Goal: Task Accomplishment & Management: Use online tool/utility

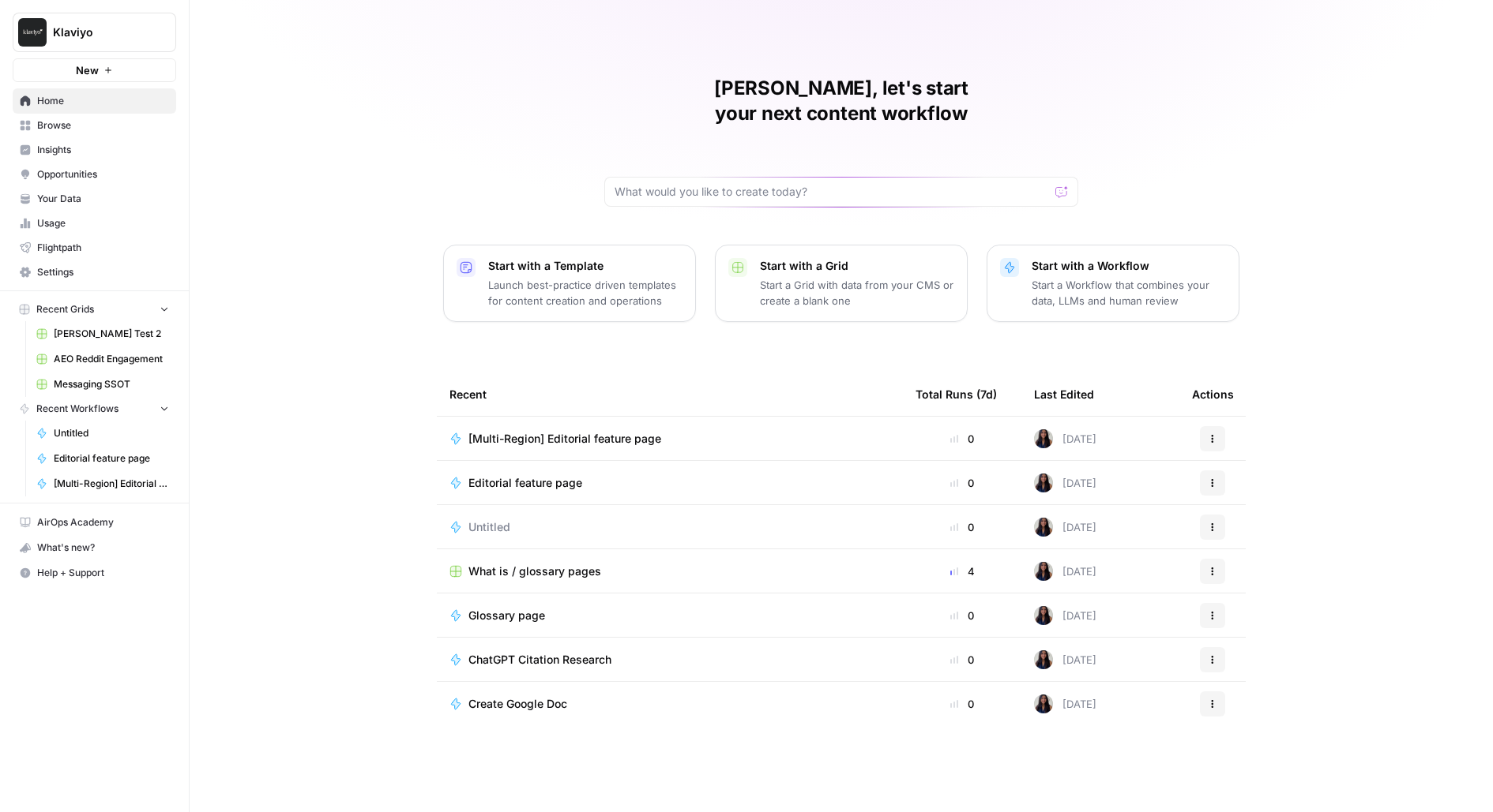
click at [142, 15] on button "Klaviyo" at bounding box center [95, 32] width 164 height 39
type input "wiz"
click button "Wiz" at bounding box center [143, 118] width 253 height 25
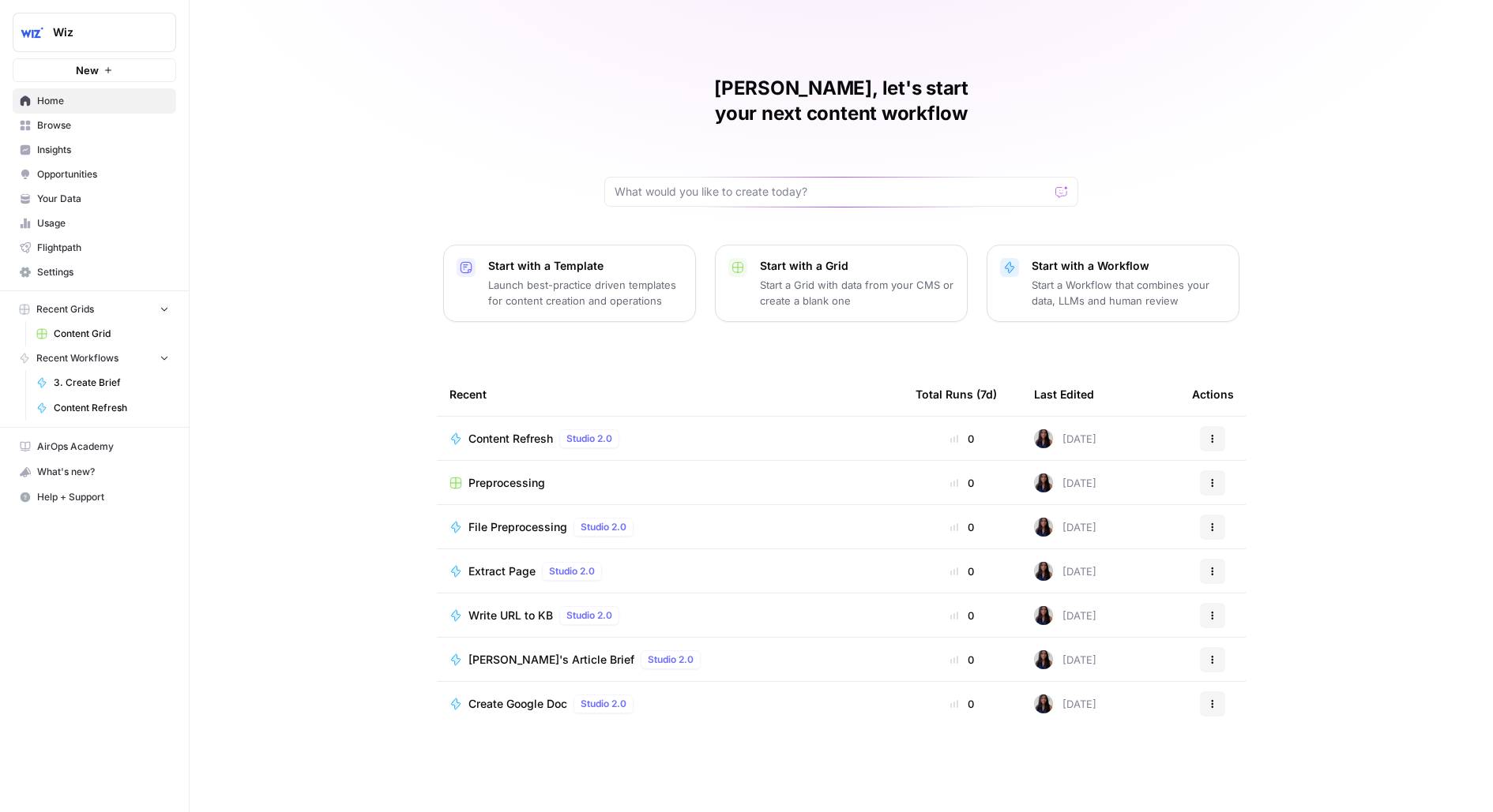
click at [48, 333] on link "Content Grid" at bounding box center [103, 334] width 147 height 25
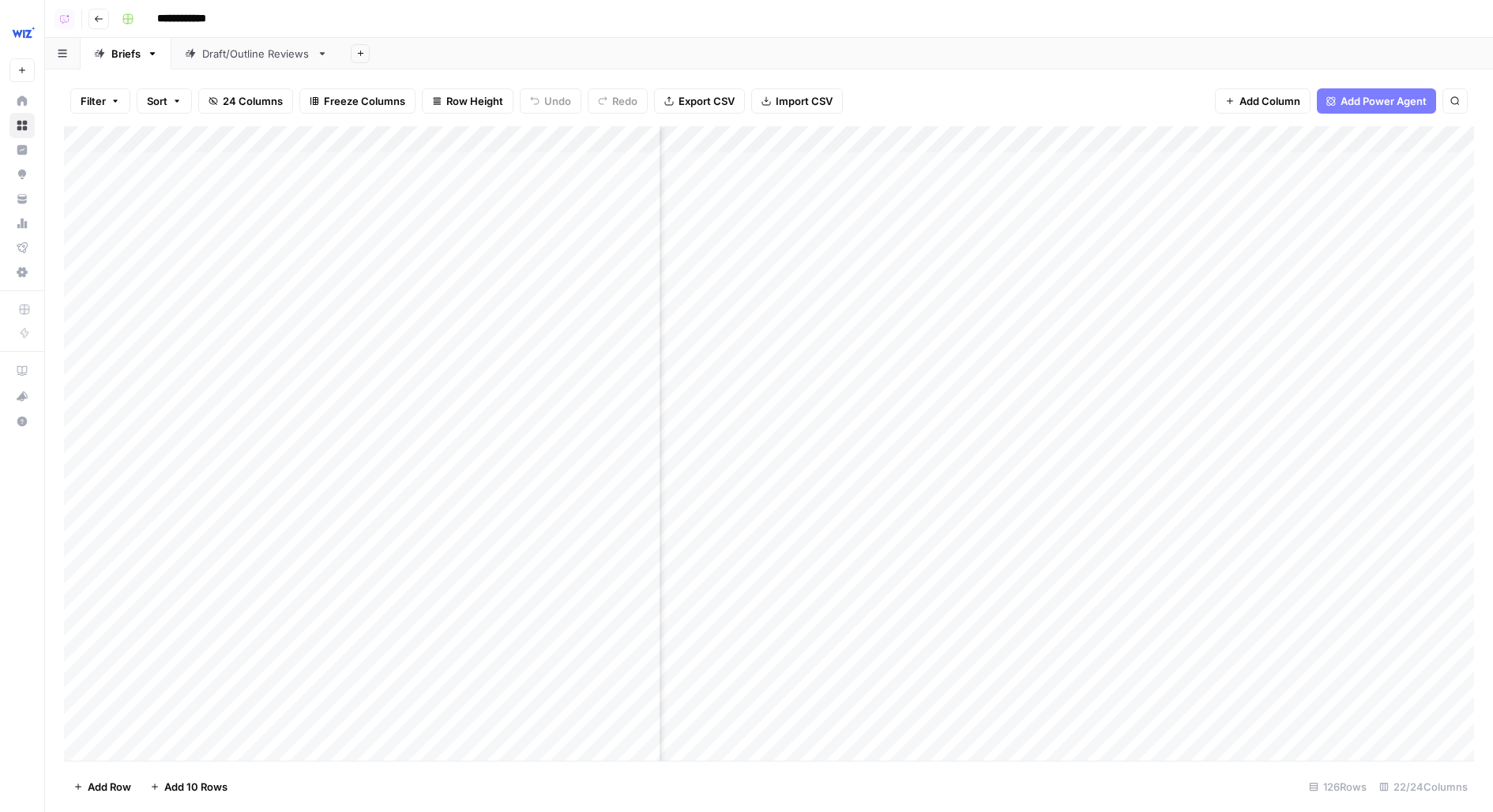
scroll to position [0, 716]
click at [1017, 147] on div "Add Column" at bounding box center [768, 443] width 1409 height 635
click at [1039, 64] on div "Add Sheet" at bounding box center [916, 54] width 1151 height 32
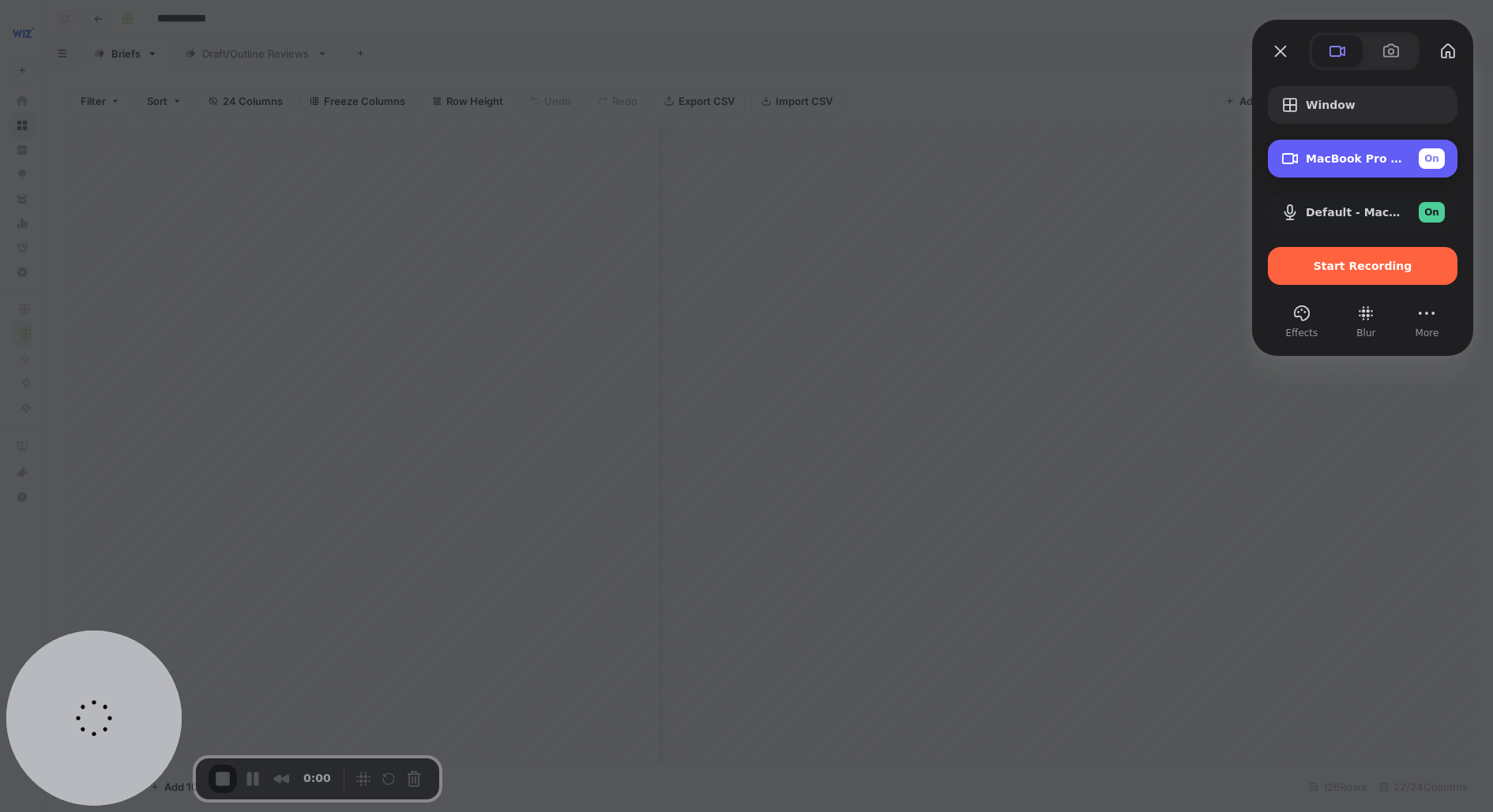
click at [1357, 172] on div "MacBook Pro Camera (0000:0001) On" at bounding box center [1362, 159] width 190 height 38
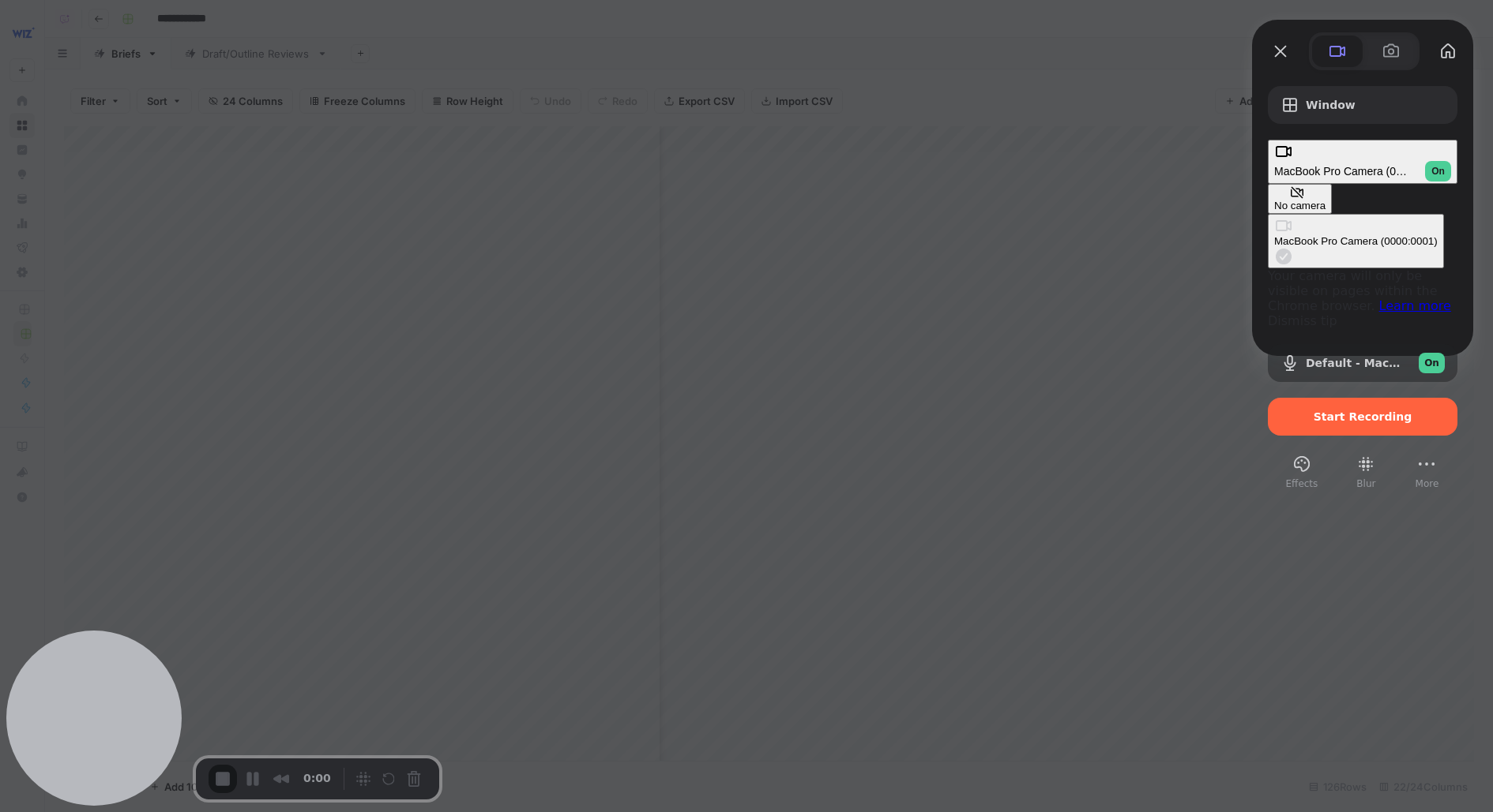
click at [1274, 200] on div "No camera" at bounding box center [1299, 205] width 51 height 12
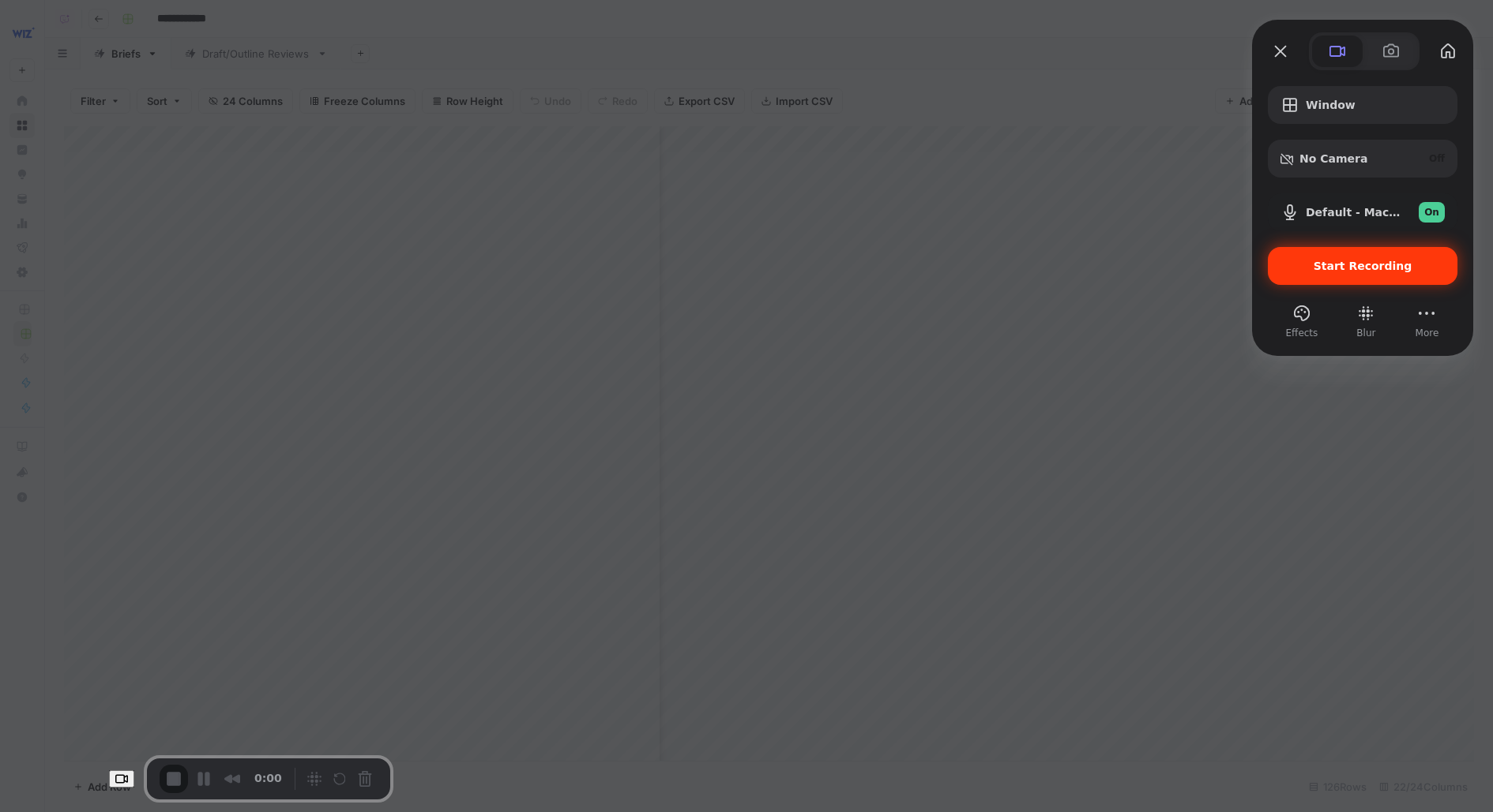
click at [1363, 273] on div "Start Recording" at bounding box center [1362, 266] width 190 height 38
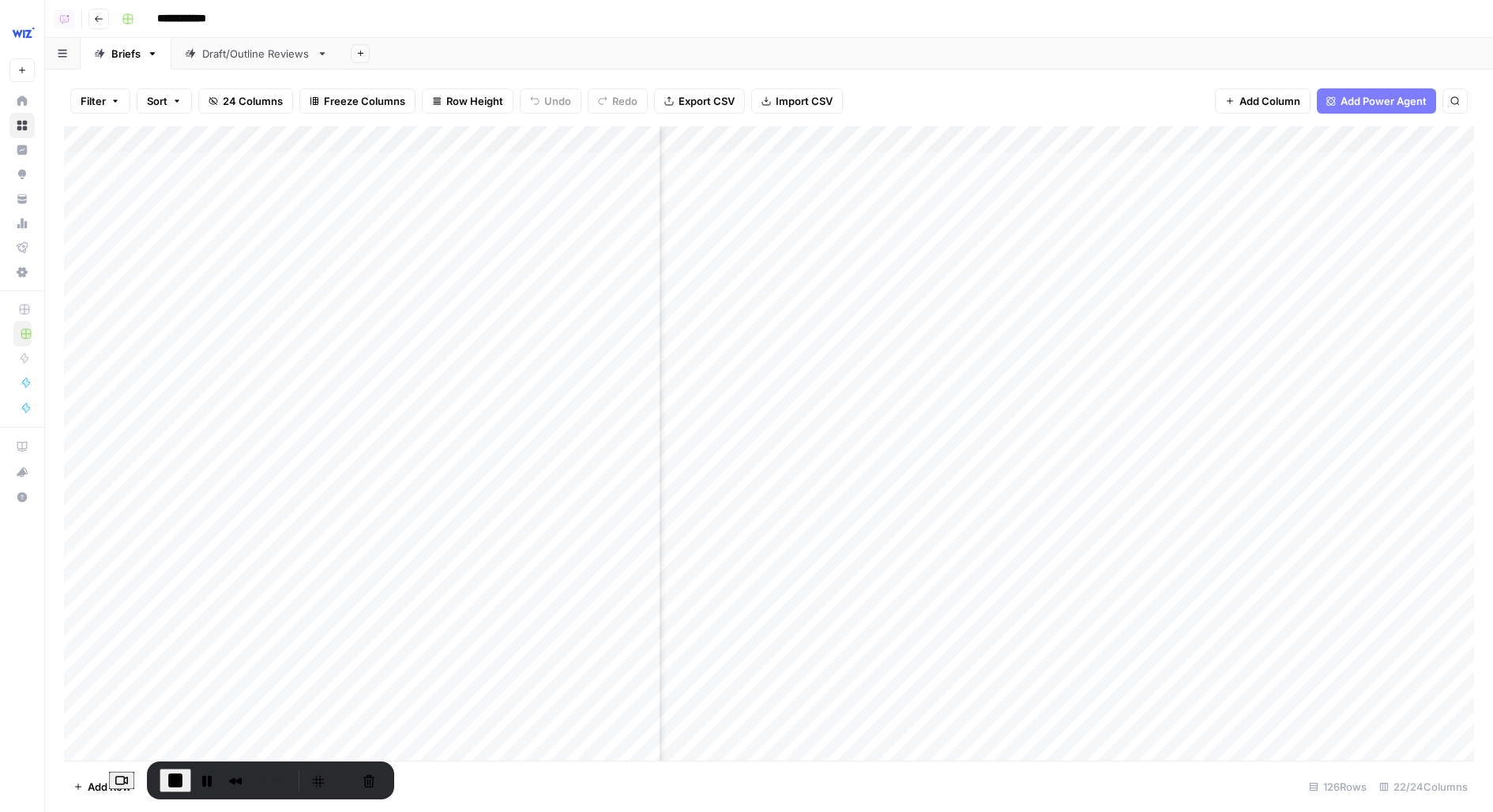
scroll to position [0, 672]
click at [1124, 135] on div "Add Column" at bounding box center [768, 443] width 1409 height 635
click at [995, 287] on span "Edit Workflow" at bounding box center [1028, 293] width 138 height 15
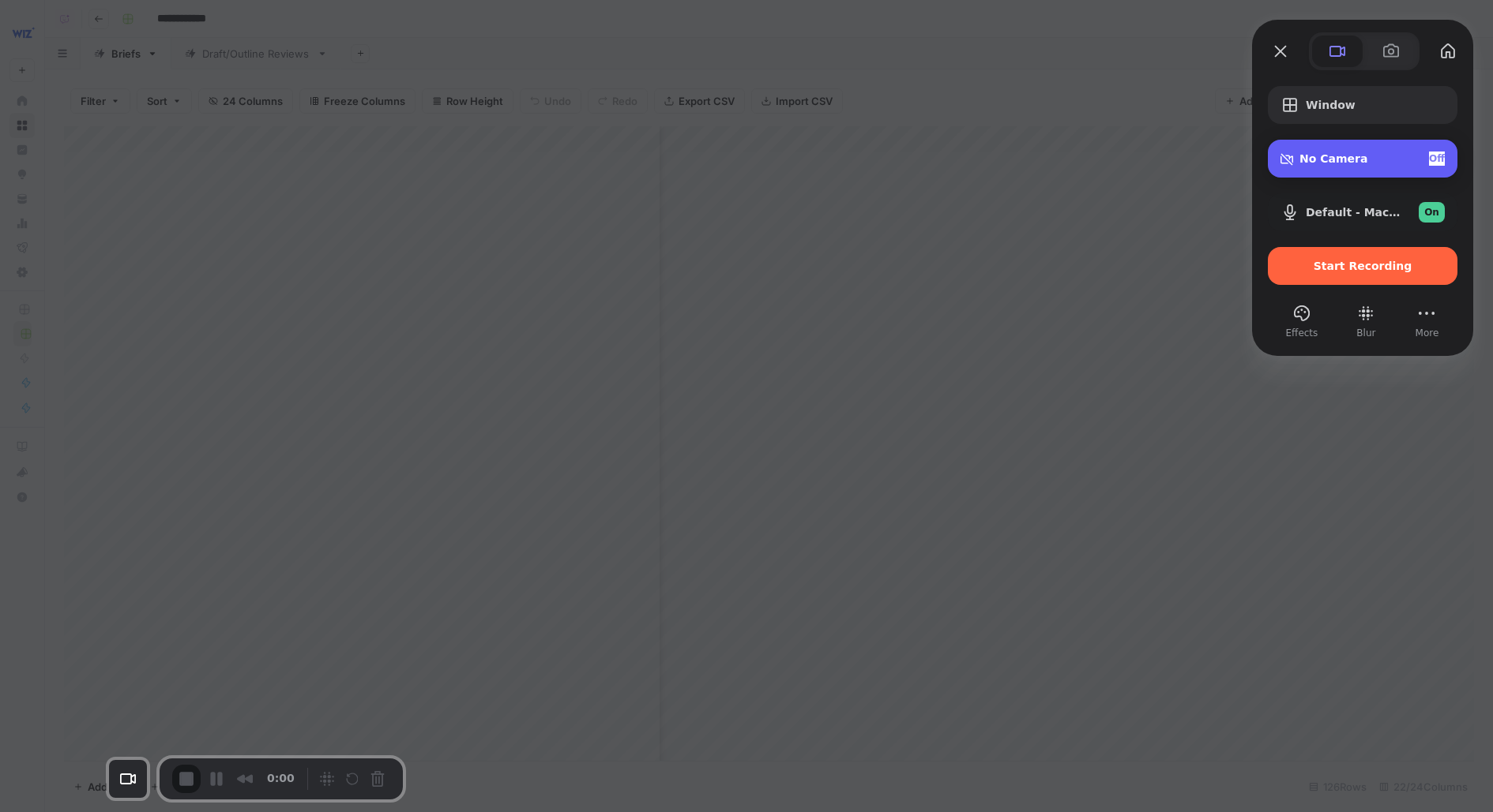
click at [1314, 163] on span "No Camera" at bounding box center [1333, 159] width 68 height 13
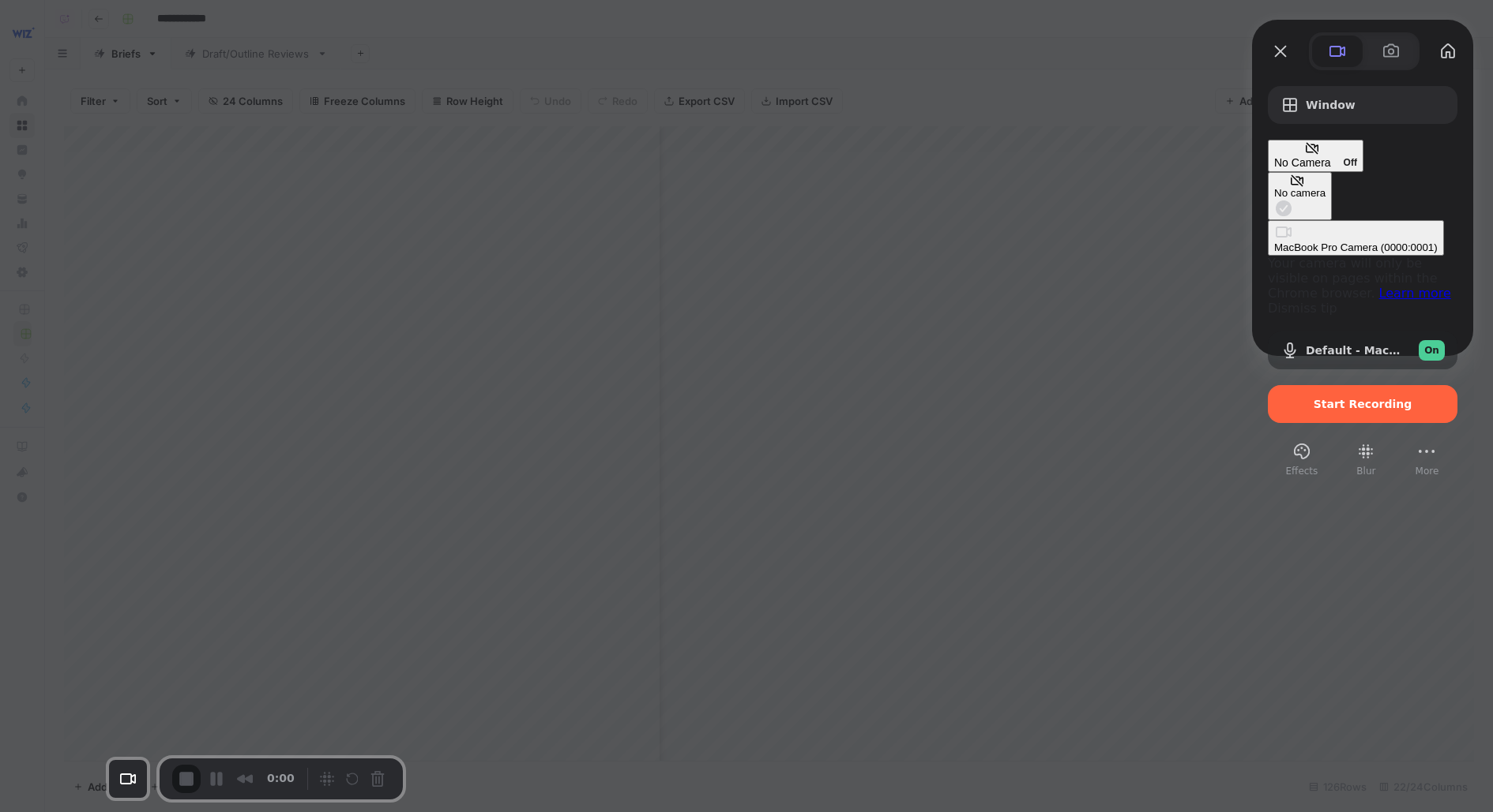
click at [1351, 82] on div "Window No Camera Off No camera MacBook Pro Camera (0000:0001) Your camera will …" at bounding box center [1362, 273] width 221 height 408
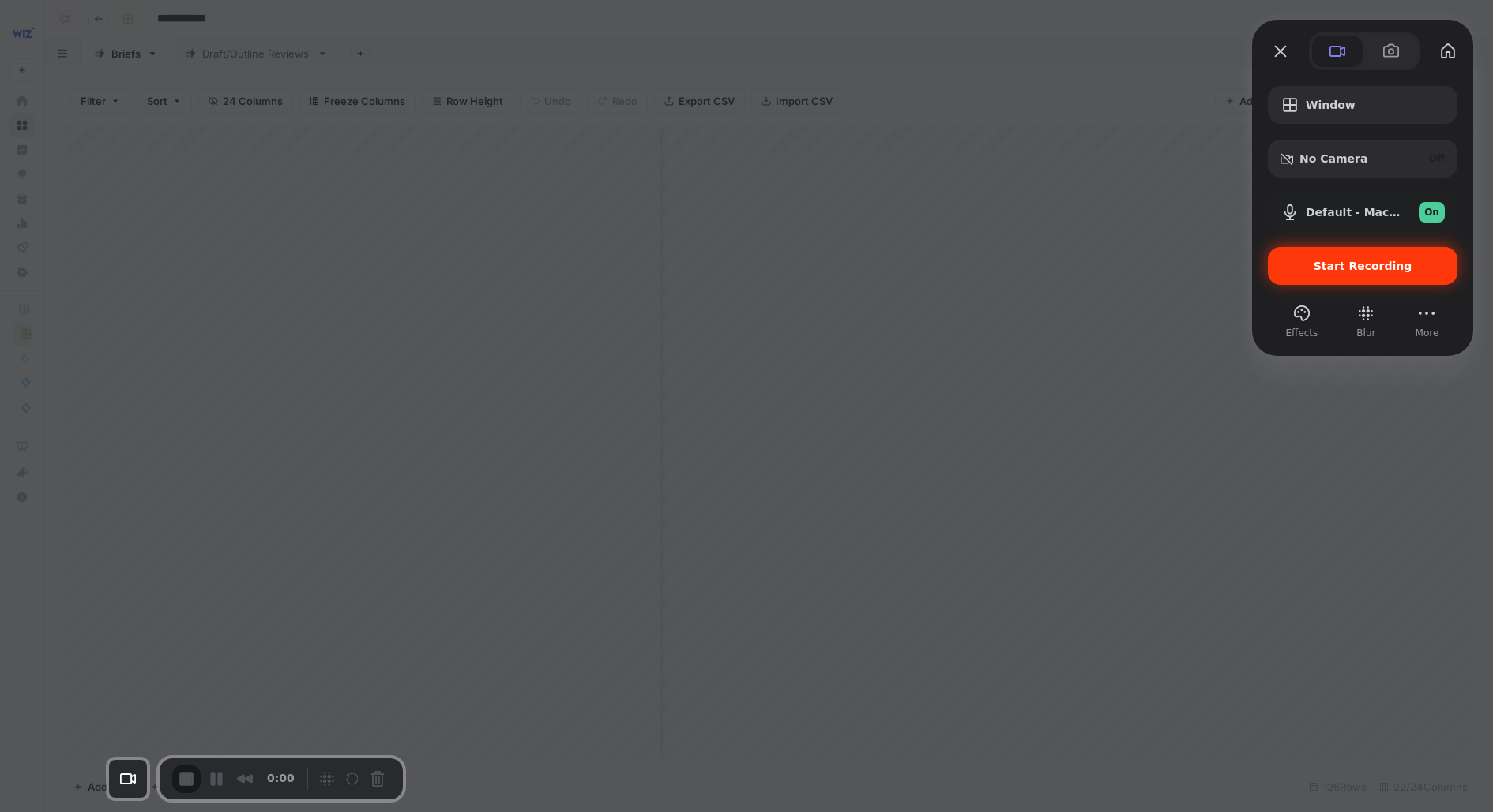
click at [1357, 263] on span "Start Recording" at bounding box center [1362, 266] width 99 height 13
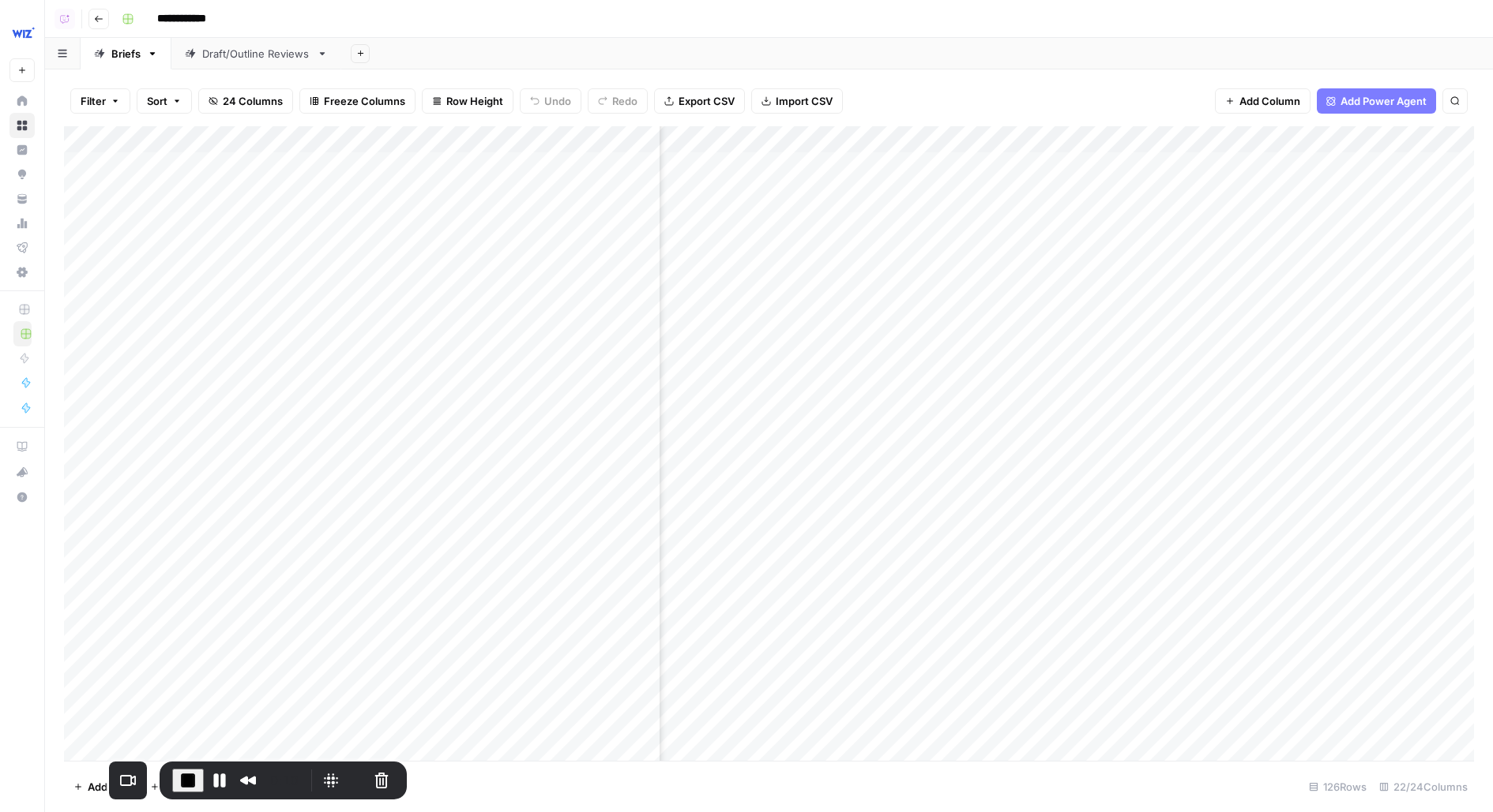
click at [1014, 136] on div "Add Column" at bounding box center [768, 443] width 1409 height 635
click at [990, 295] on span "Edit Workflow" at bounding box center [1028, 293] width 138 height 15
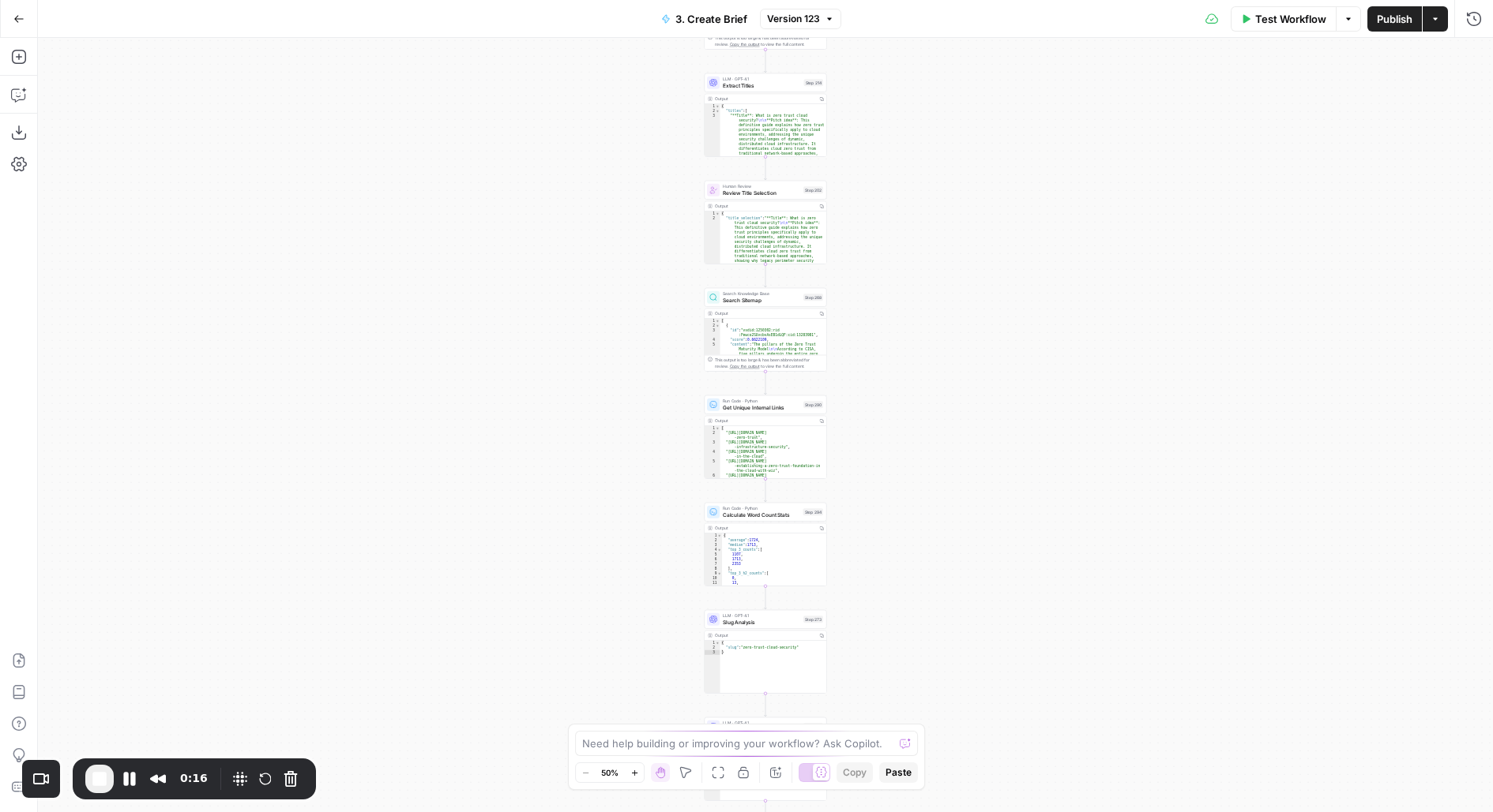
drag, startPoint x: 883, startPoint y: 335, endPoint x: 866, endPoint y: 69, distance: 266.5
click at [870, 73] on div "true false true false Workflow Set Inputs Inputs Run Code · JavaScript Structur…" at bounding box center [765, 425] width 1455 height 775
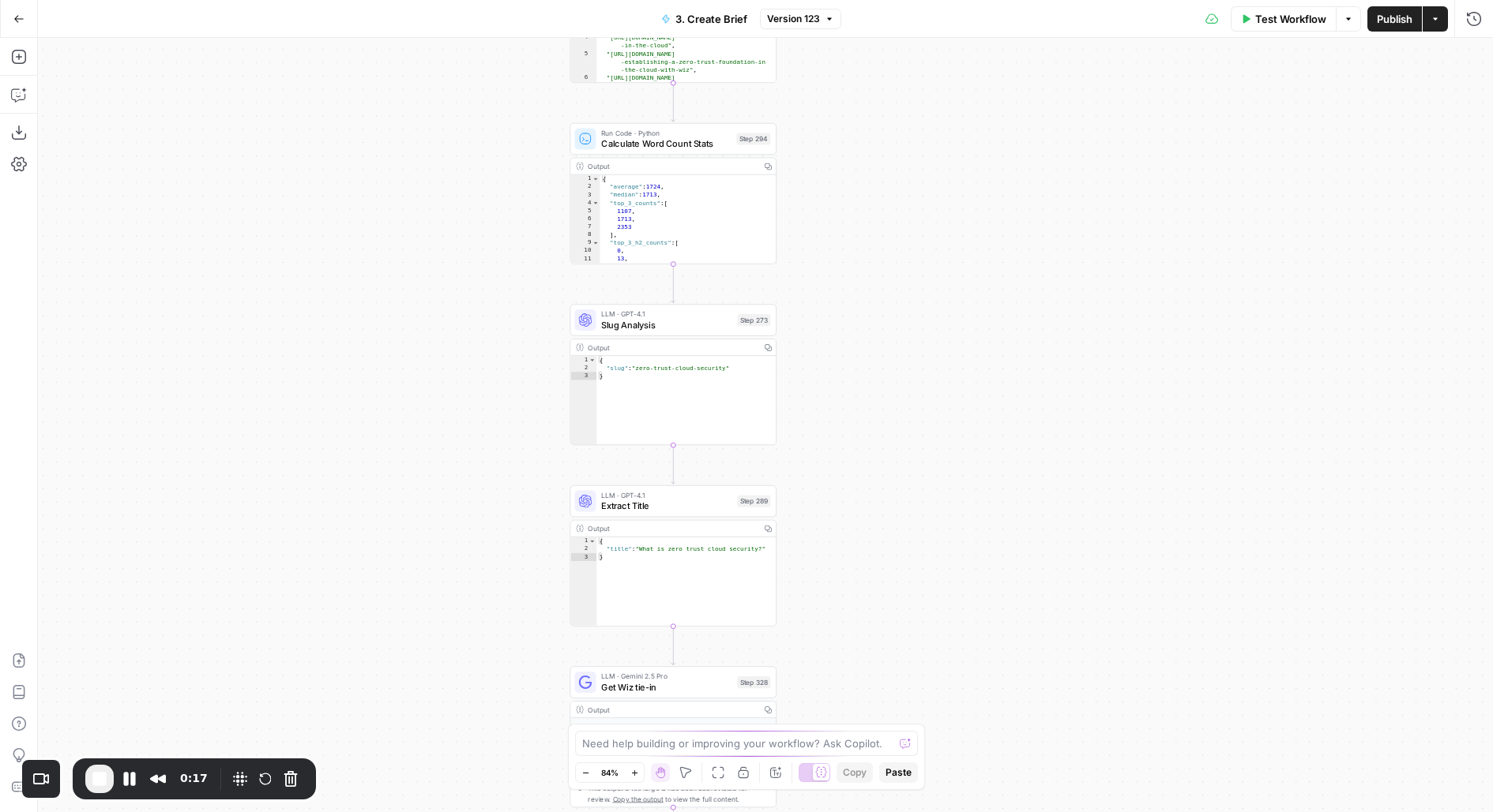
drag, startPoint x: 902, startPoint y: 331, endPoint x: 902, endPoint y: 169, distance: 162.0
click at [902, 169] on div "true false true false Workflow Set Inputs Inputs Run Code · JavaScript Structur…" at bounding box center [765, 425] width 1455 height 775
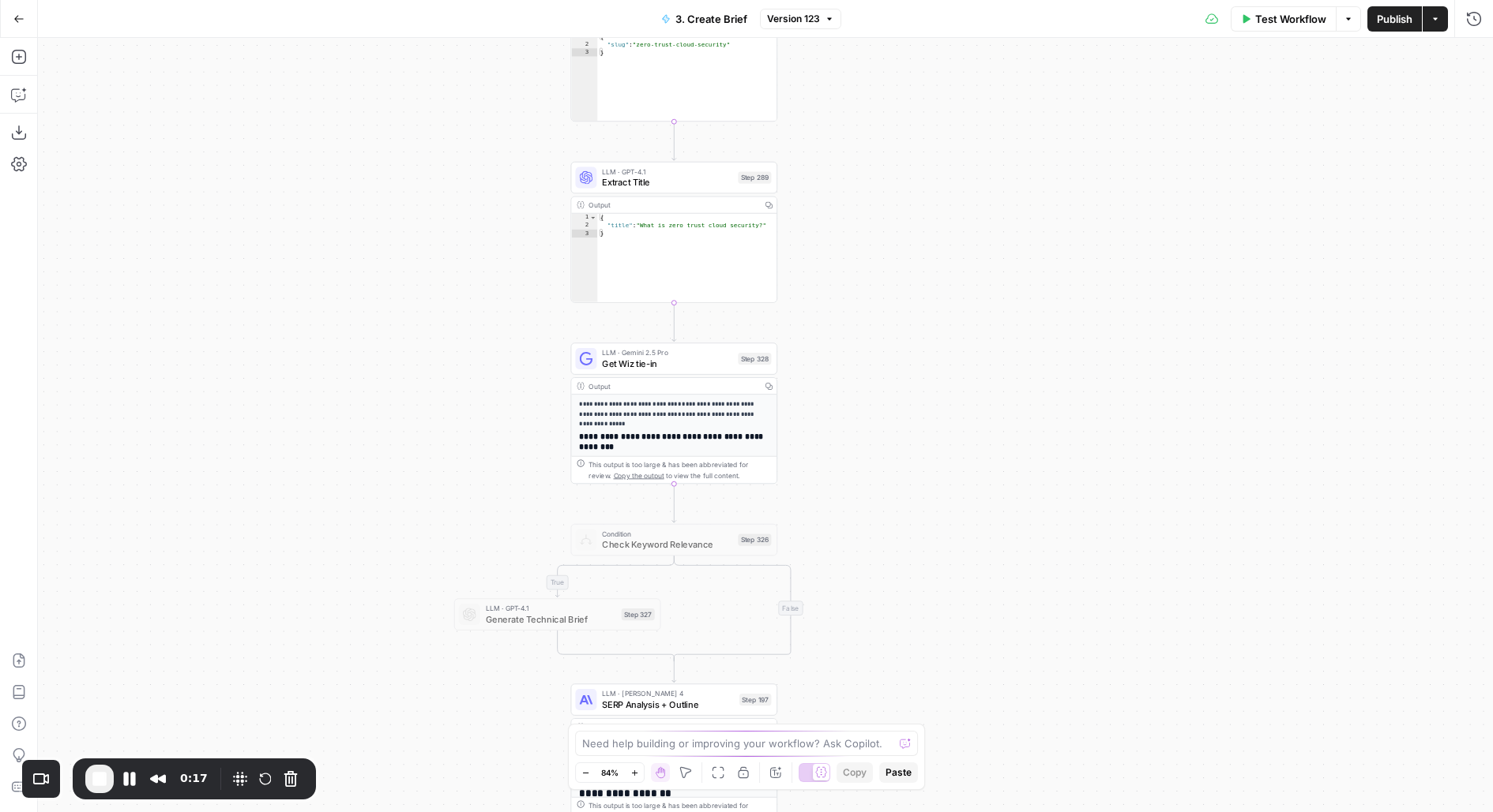
drag, startPoint x: 916, startPoint y: 78, endPoint x: 914, endPoint y: 5, distance: 73.0
click at [914, 6] on div "Go Back 3. Create Brief Version 123 Test Workflow Options Publish Actions Run H…" at bounding box center [746, 406] width 1493 height 812
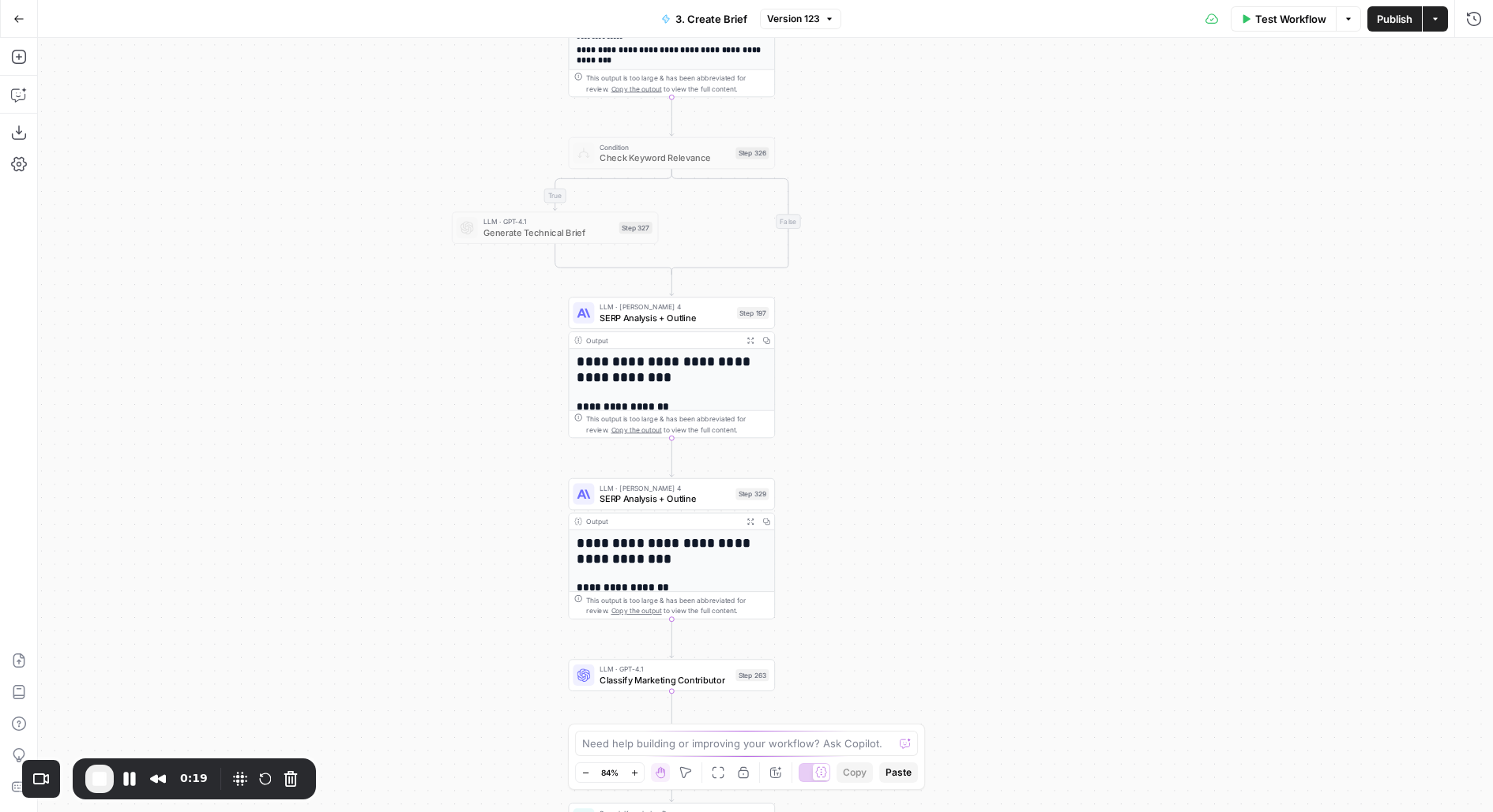
drag, startPoint x: 869, startPoint y: 392, endPoint x: 869, endPoint y: 232, distance: 160.0
click at [869, 232] on div "true false true false Workflow Set Inputs Inputs Run Code · JavaScript Structur…" at bounding box center [765, 425] width 1455 height 775
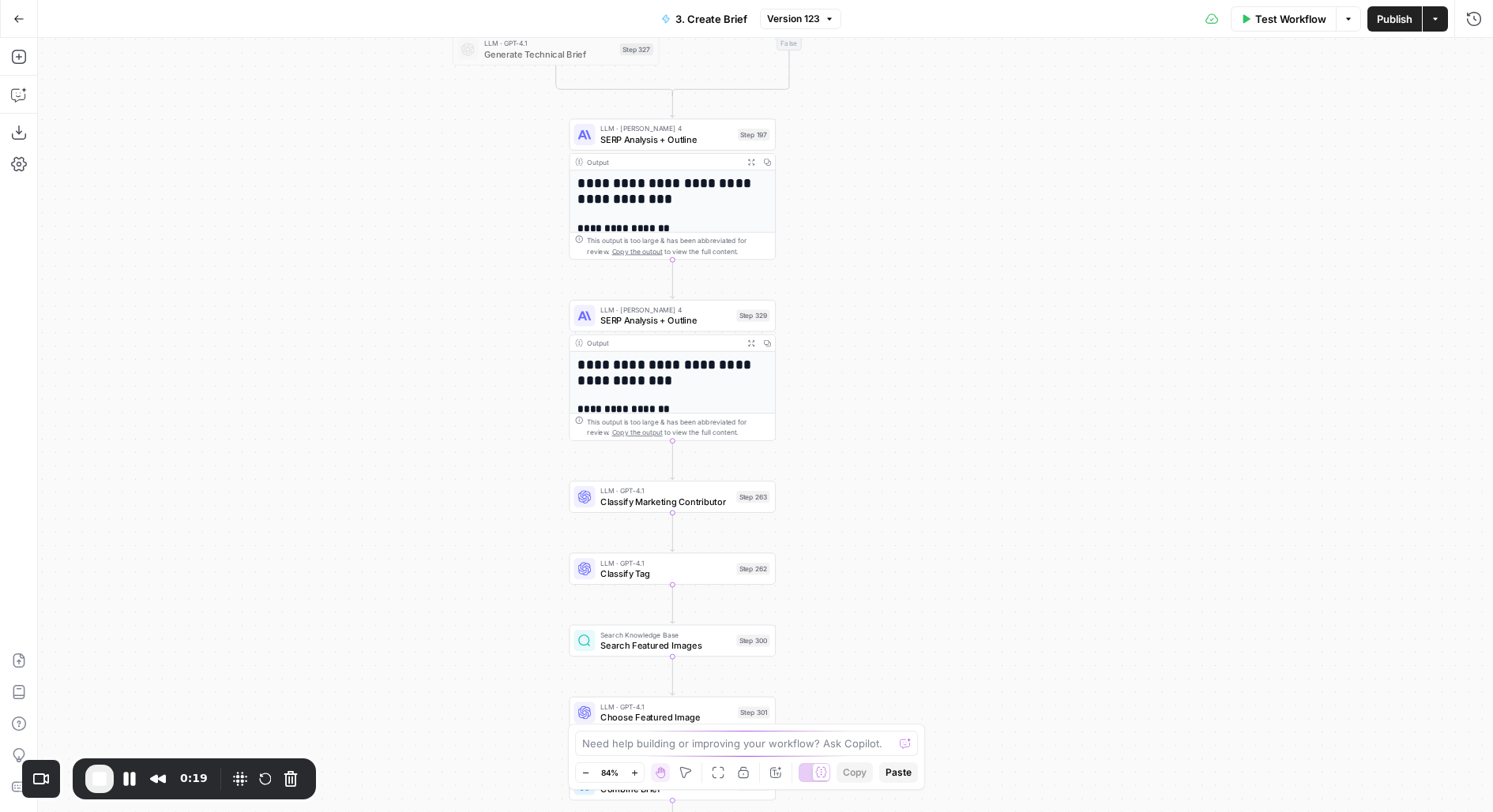
drag, startPoint x: 873, startPoint y: 560, endPoint x: 873, endPoint y: 186, distance: 374.0
click at [873, 187] on div "true false true false Workflow Set Inputs Inputs Run Code · JavaScript Structur…" at bounding box center [765, 425] width 1455 height 775
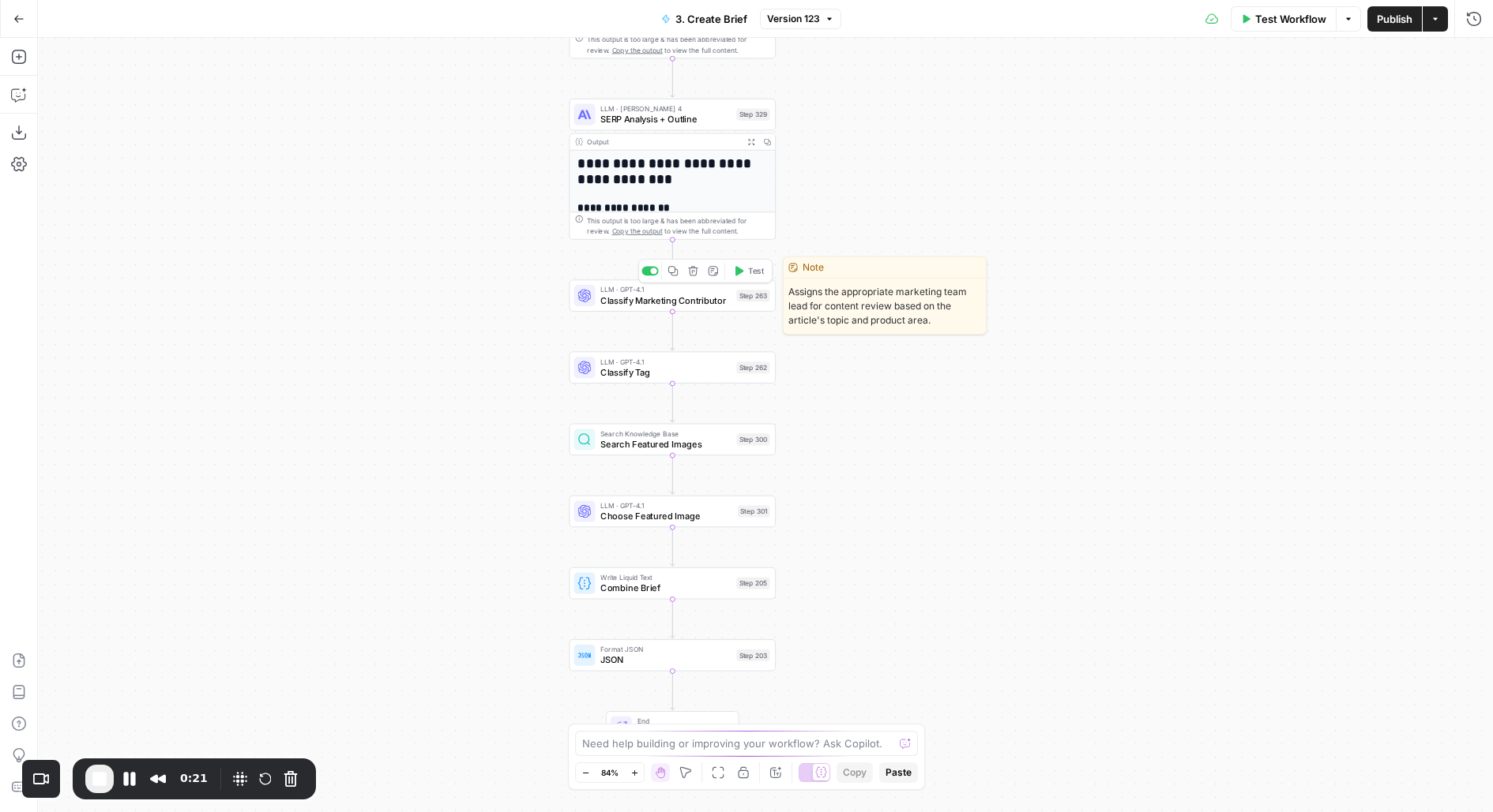
click at [740, 307] on div "LLM · GPT-4.1 Classify Marketing Contributor Step 263 Copy step Delete step Edi…" at bounding box center [673, 296] width 207 height 33
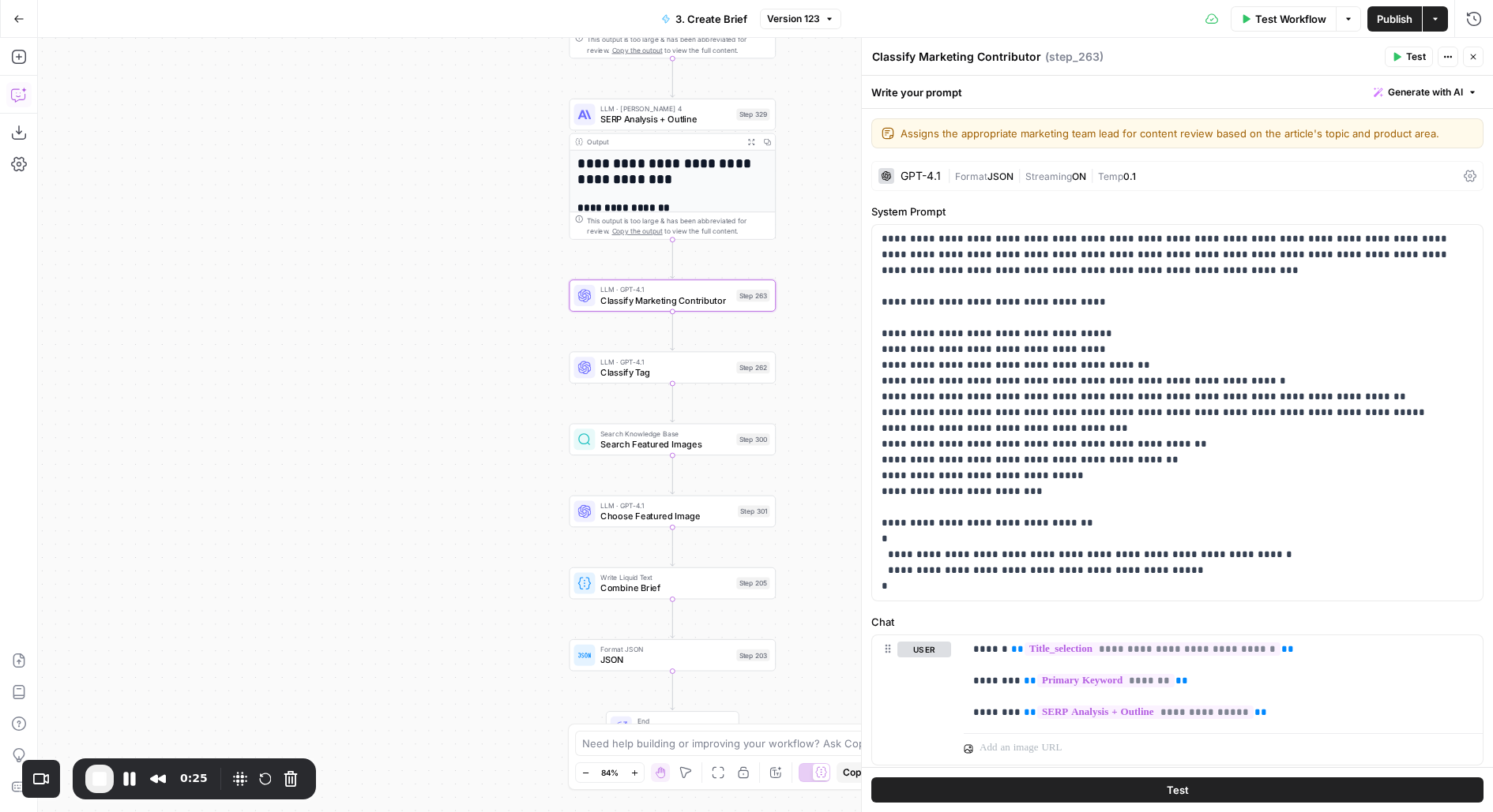
click at [15, 99] on icon "button" at bounding box center [18, 94] width 15 height 15
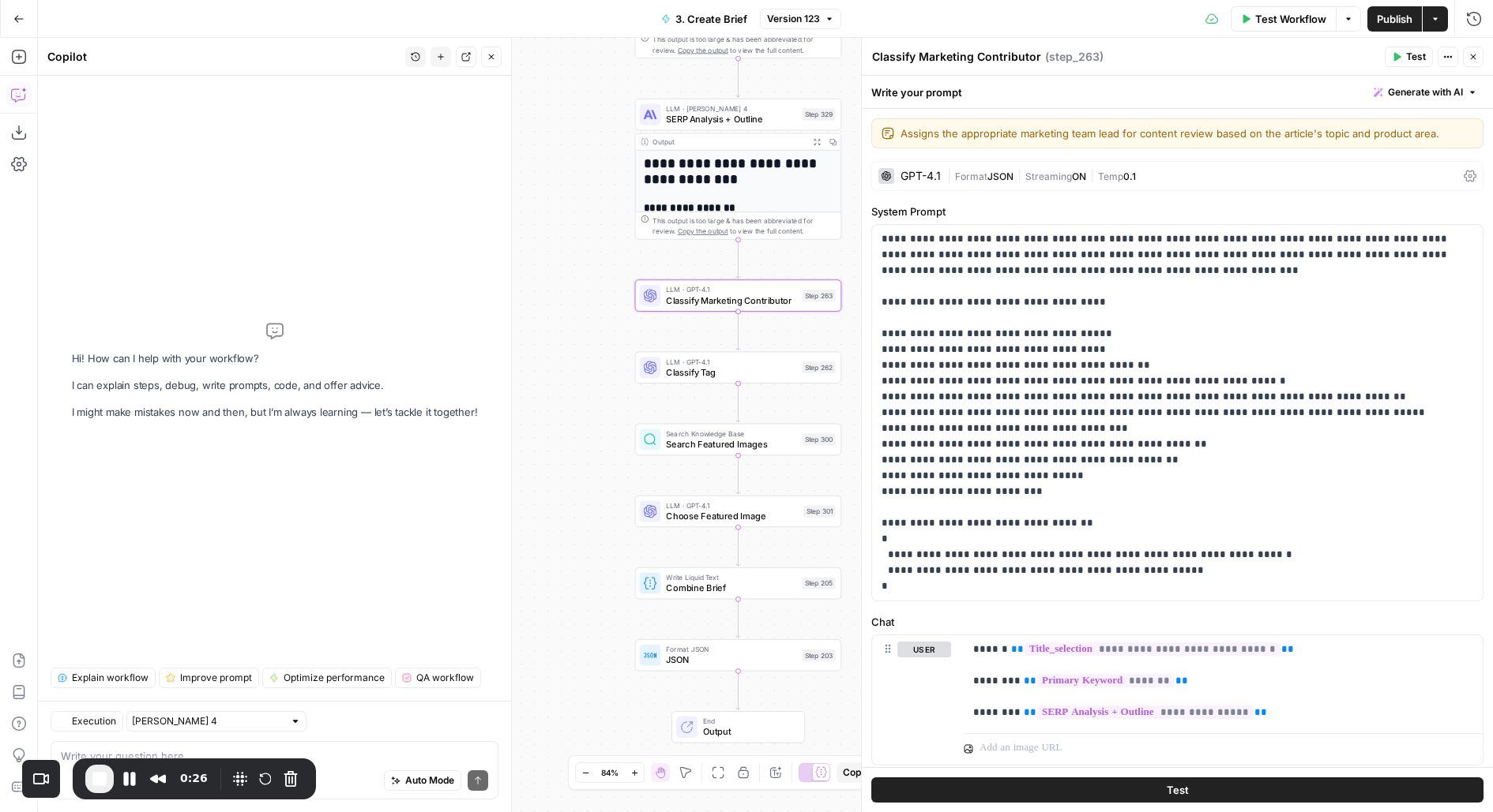
click at [371, 758] on textarea at bounding box center [274, 756] width 427 height 15
type textarea "where is step 263 in the workflow"
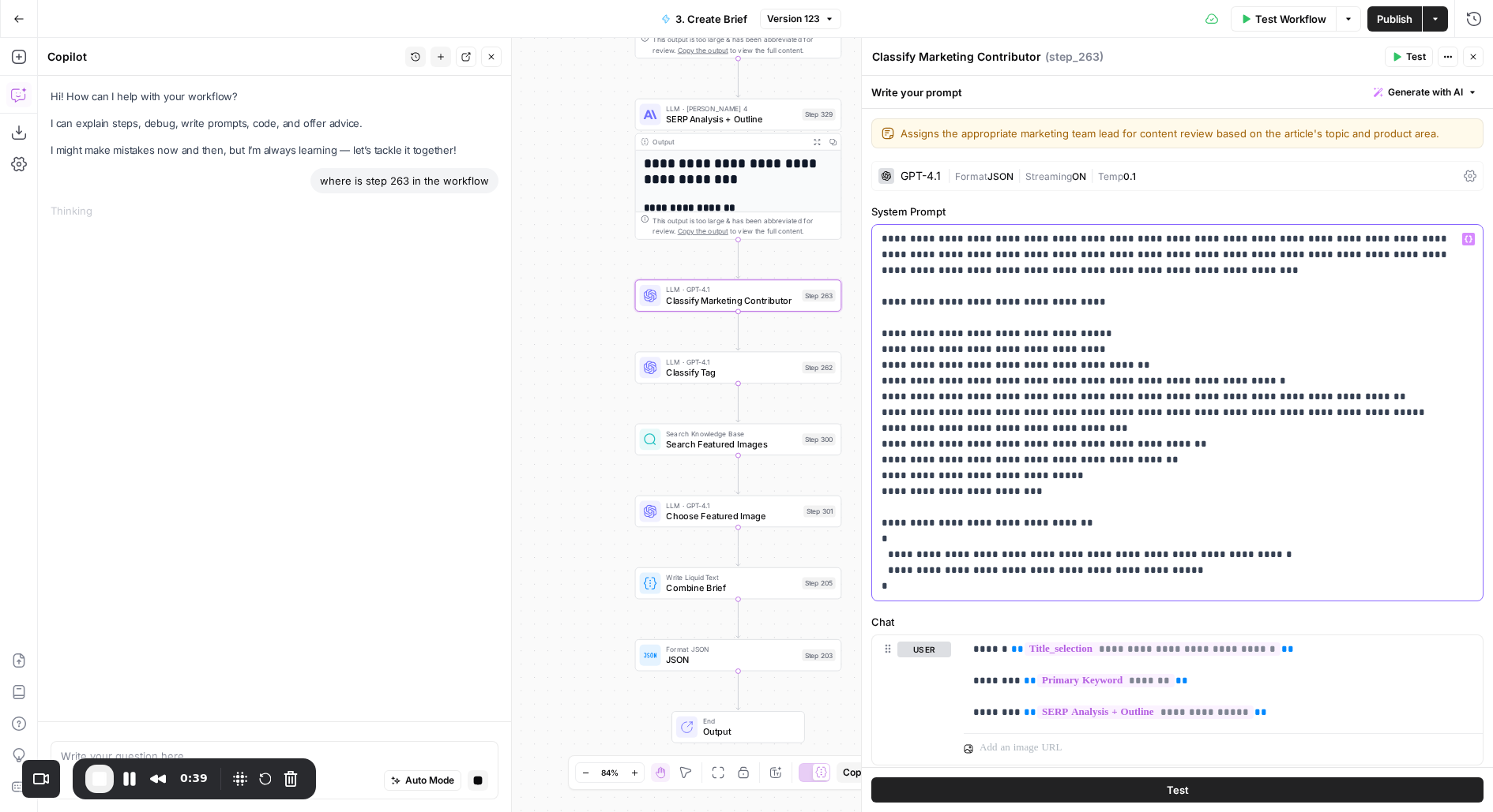
drag, startPoint x: 1129, startPoint y: 498, endPoint x: 866, endPoint y: 337, distance: 308.4
click at [868, 337] on div "**********" at bounding box center [1176, 425] width 632 height 775
copy p "**********"
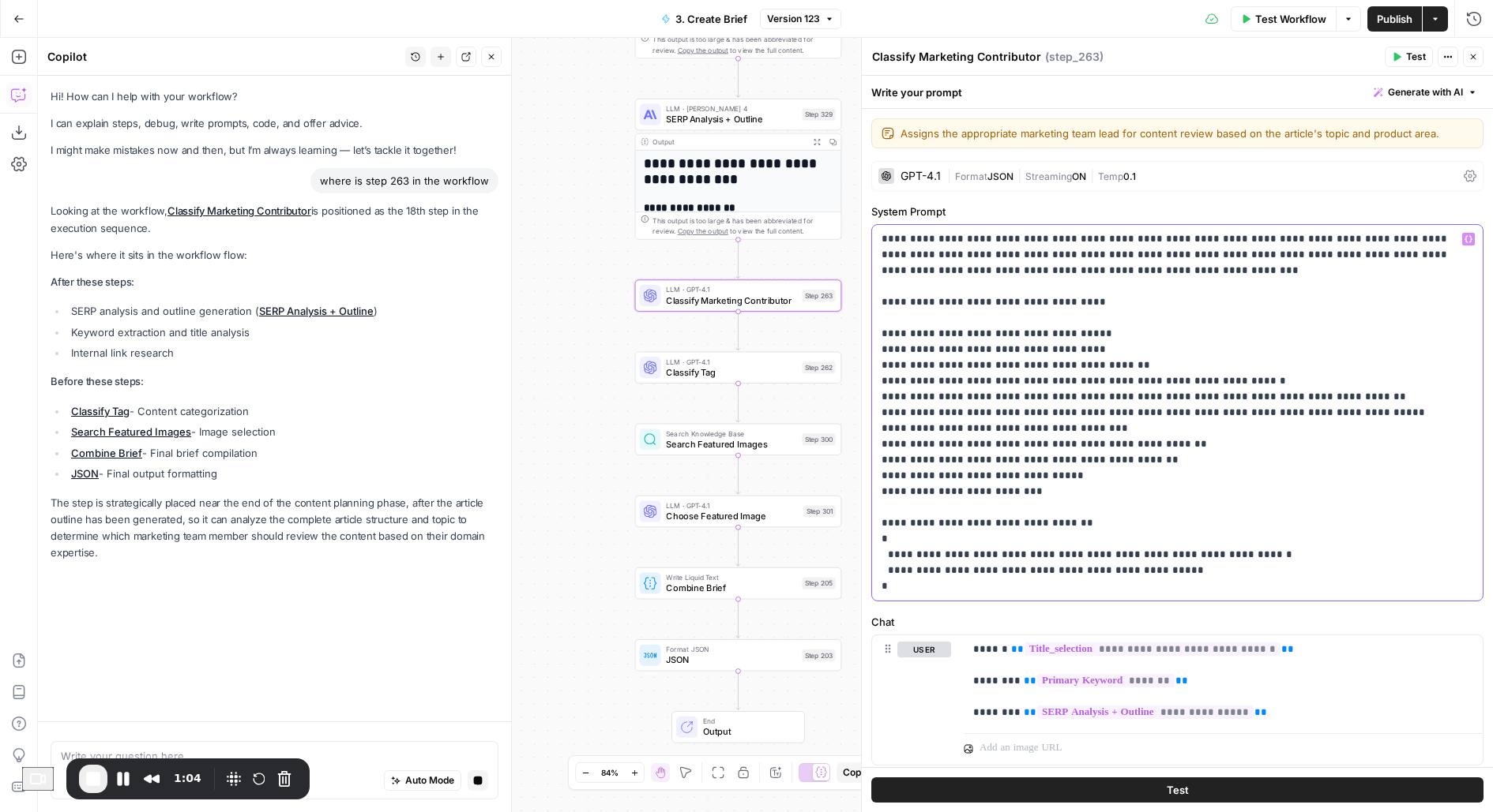
click at [1005, 426] on p "**********" at bounding box center [1178, 413] width 592 height 363
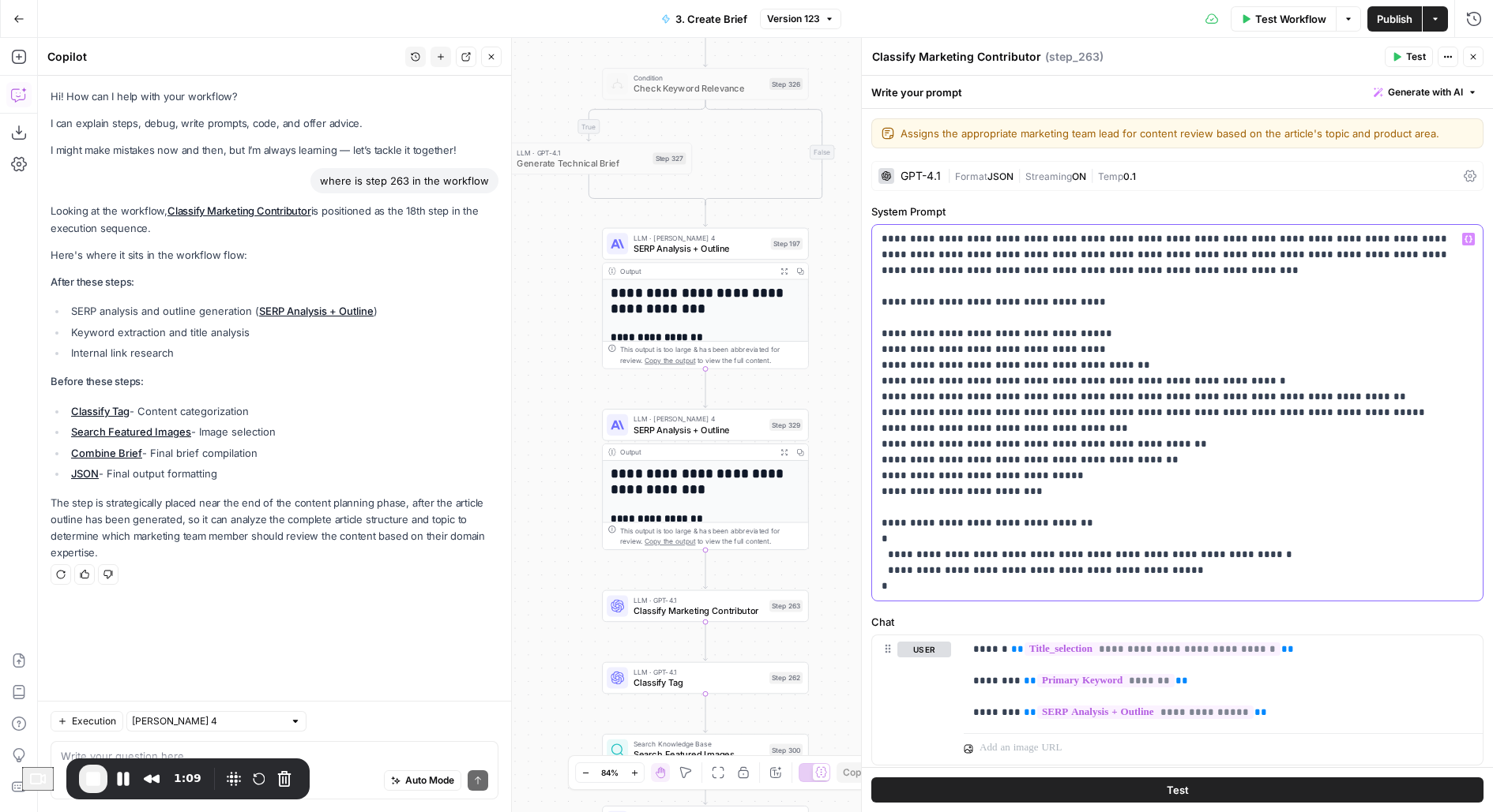
click at [1085, 493] on p "**********" at bounding box center [1178, 413] width 592 height 363
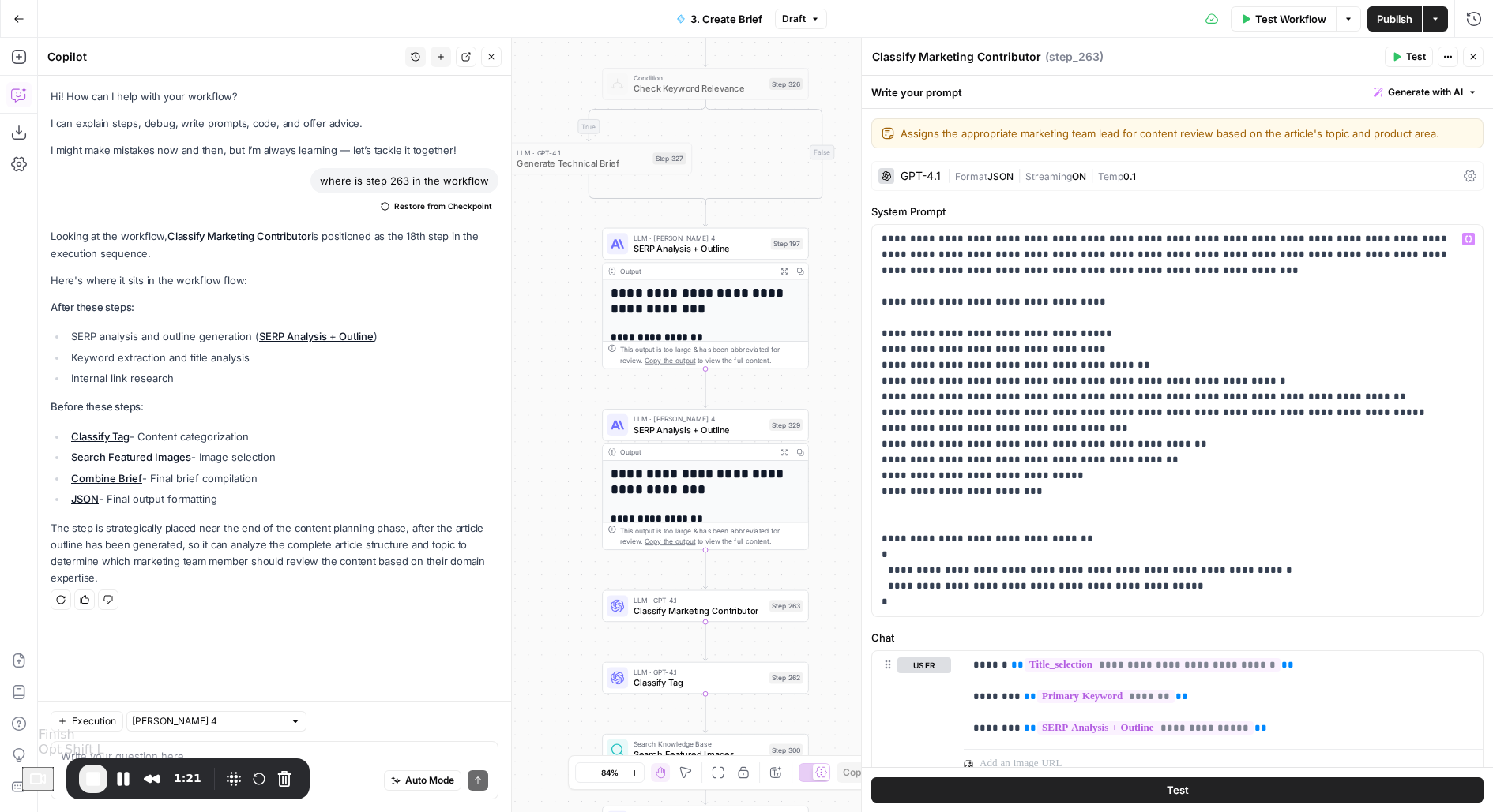
click at [100, 777] on span "End Recording" at bounding box center [93, 778] width 19 height 19
click at [494, 59] on icon "button" at bounding box center [491, 56] width 9 height 9
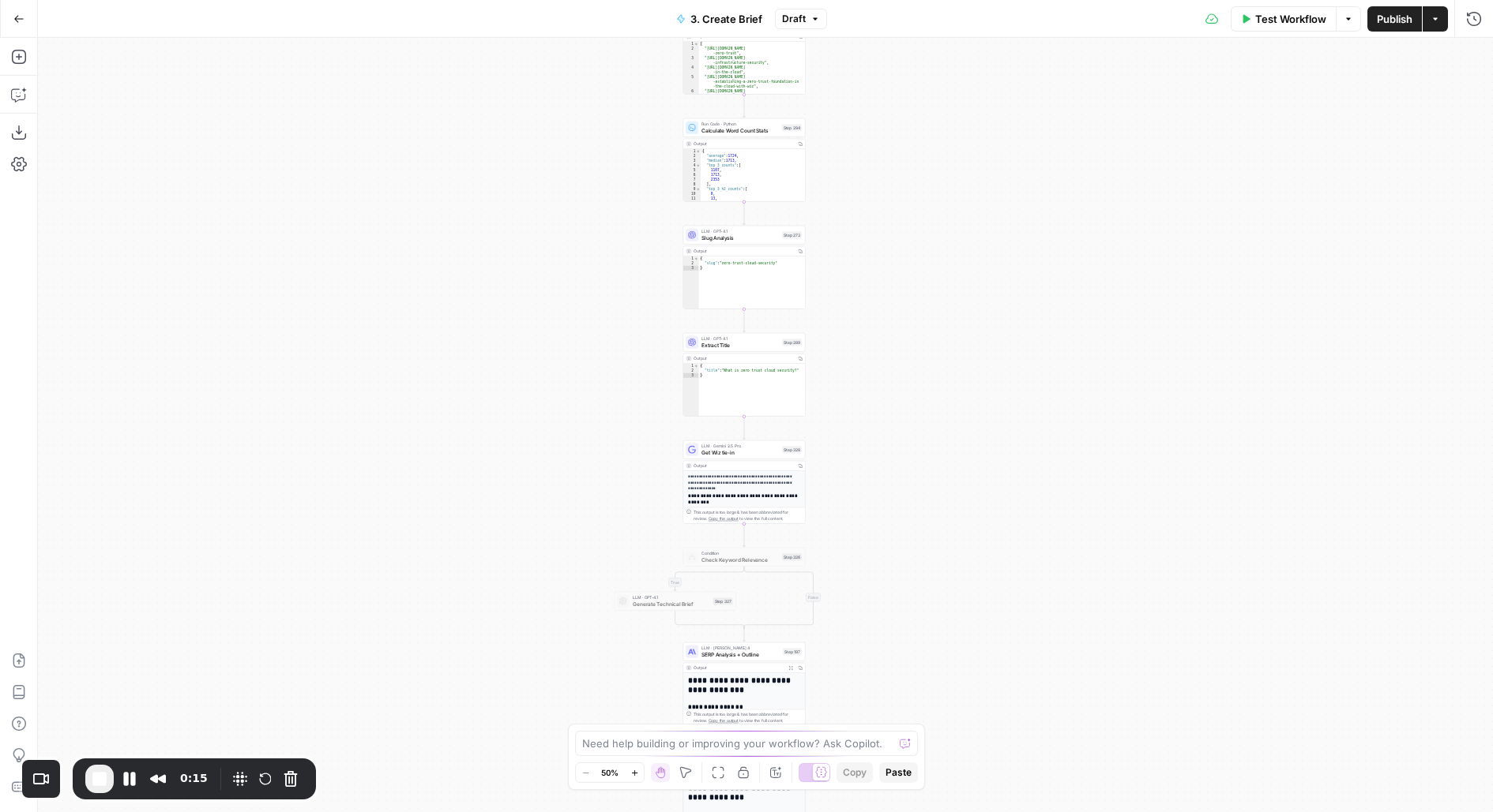
drag, startPoint x: 908, startPoint y: 562, endPoint x: 877, endPoint y: 163, distance: 400.2
click at [878, 163] on div "true false true false Workflow Set Inputs Inputs Run Code · JavaScript Structur…" at bounding box center [765, 425] width 1455 height 775
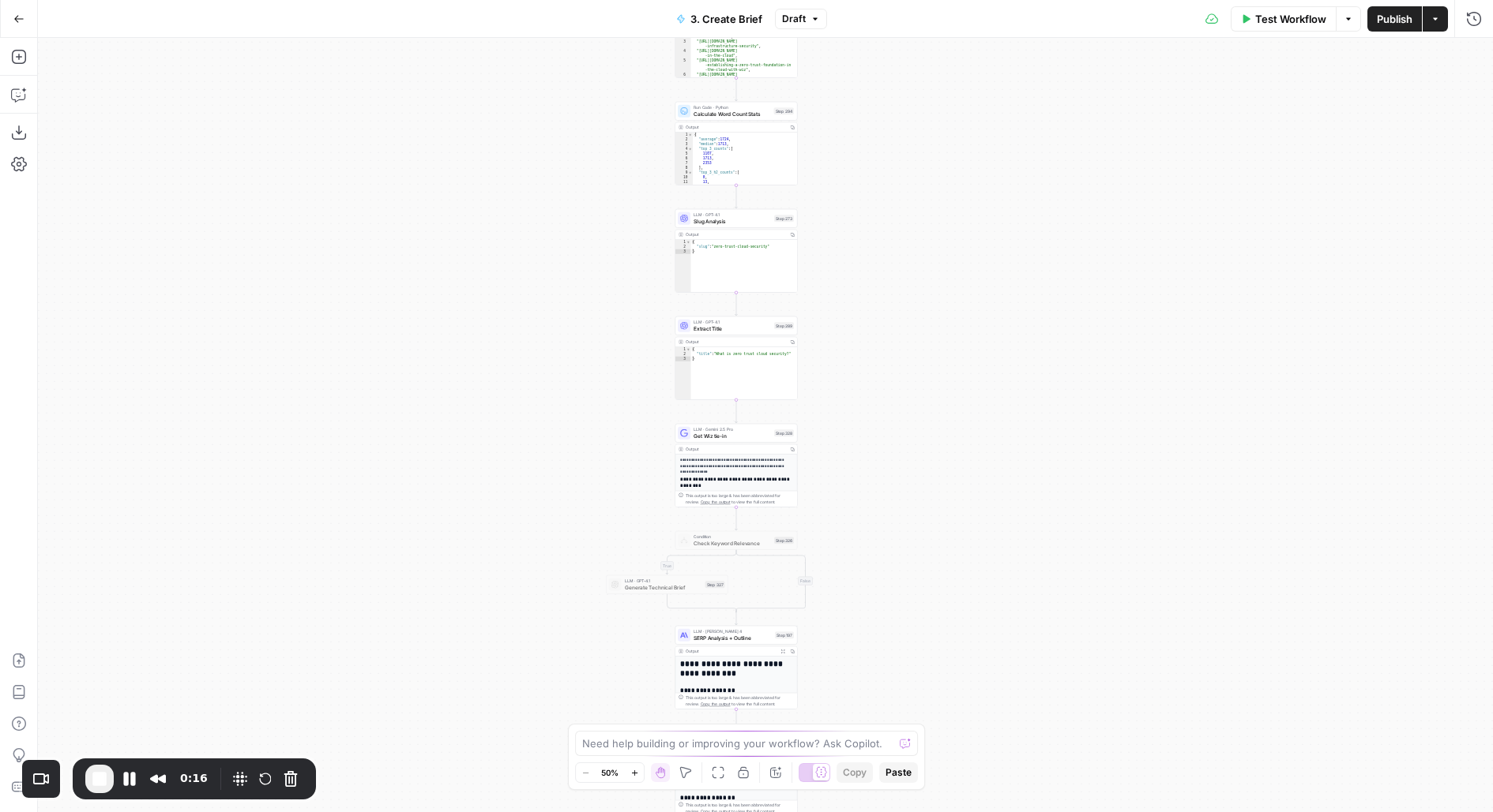
drag, startPoint x: 864, startPoint y: 486, endPoint x: 851, endPoint y: 213, distance: 273.3
click at [851, 213] on div "true false true false Workflow Set Inputs Inputs Run Code · JavaScript Structur…" at bounding box center [765, 425] width 1455 height 775
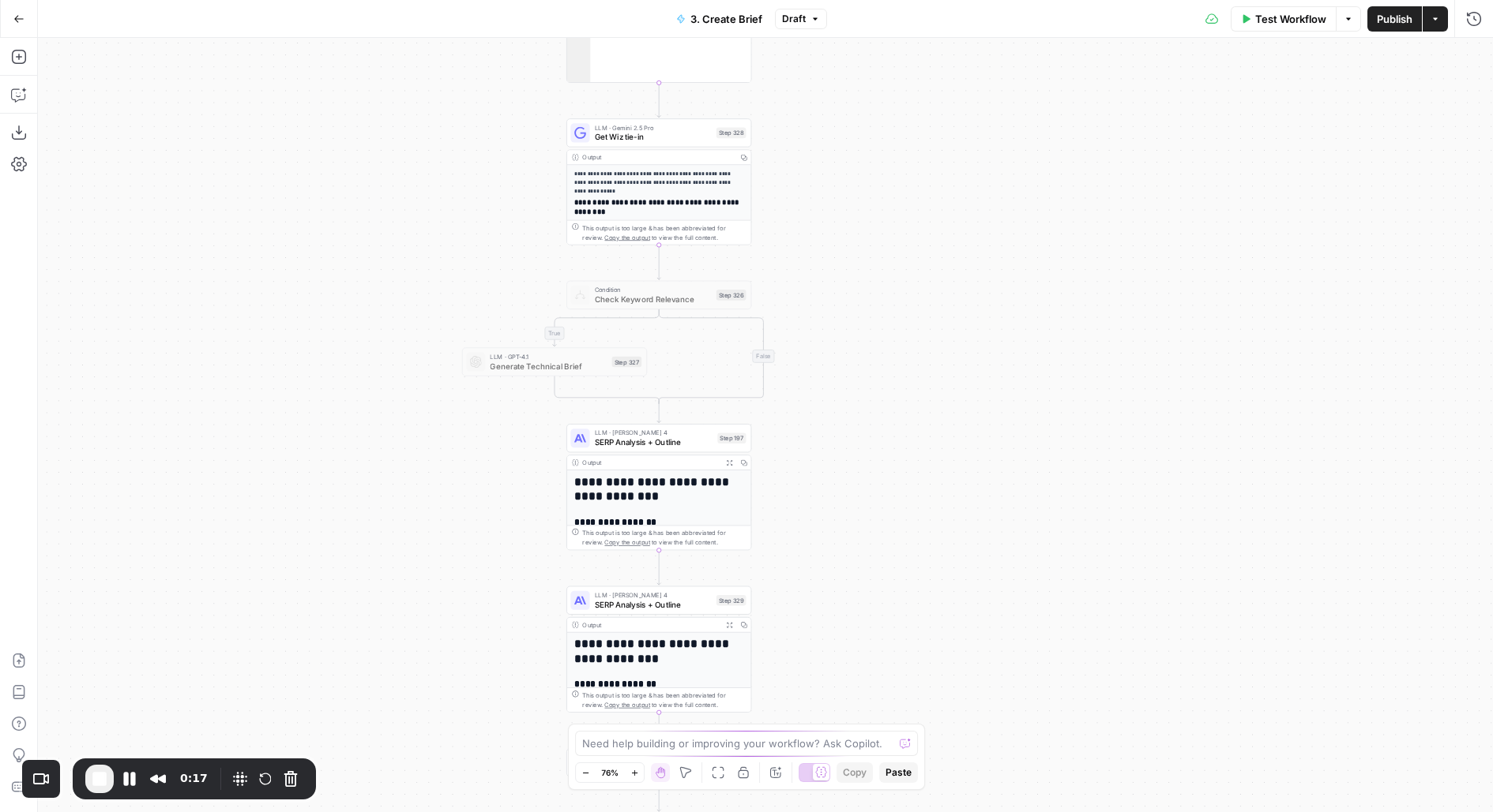
drag, startPoint x: 855, startPoint y: 479, endPoint x: 854, endPoint y: 141, distance: 338.0
click at [855, 129] on div "true false true false Workflow Set Inputs Inputs Run Code · JavaScript Structur…" at bounding box center [765, 425] width 1455 height 775
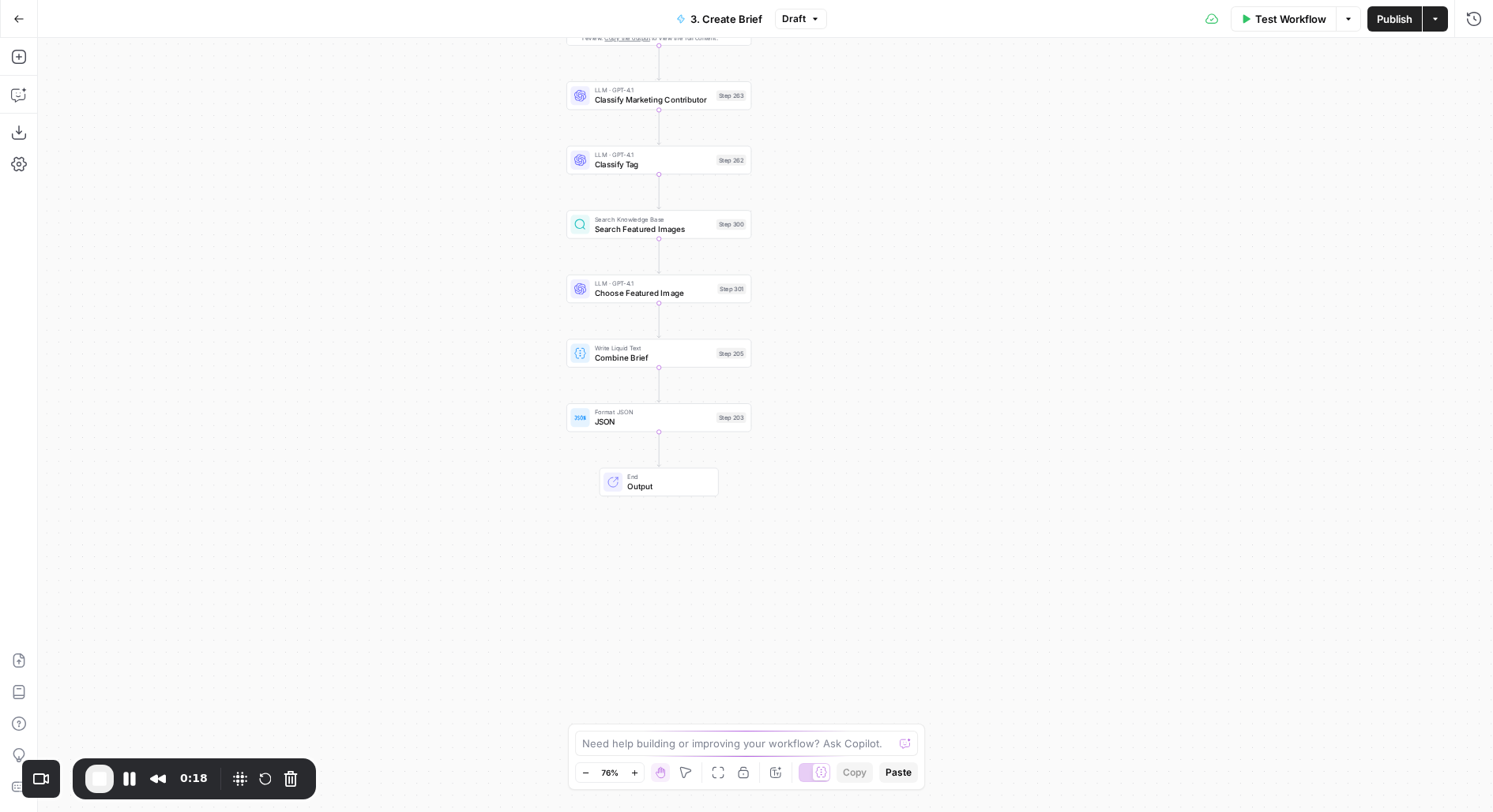
drag, startPoint x: 854, startPoint y: 341, endPoint x: 854, endPoint y: 234, distance: 107.0
click at [854, 234] on div "true false true false Workflow Set Inputs Inputs Run Code · JavaScript Structur…" at bounding box center [765, 425] width 1455 height 775
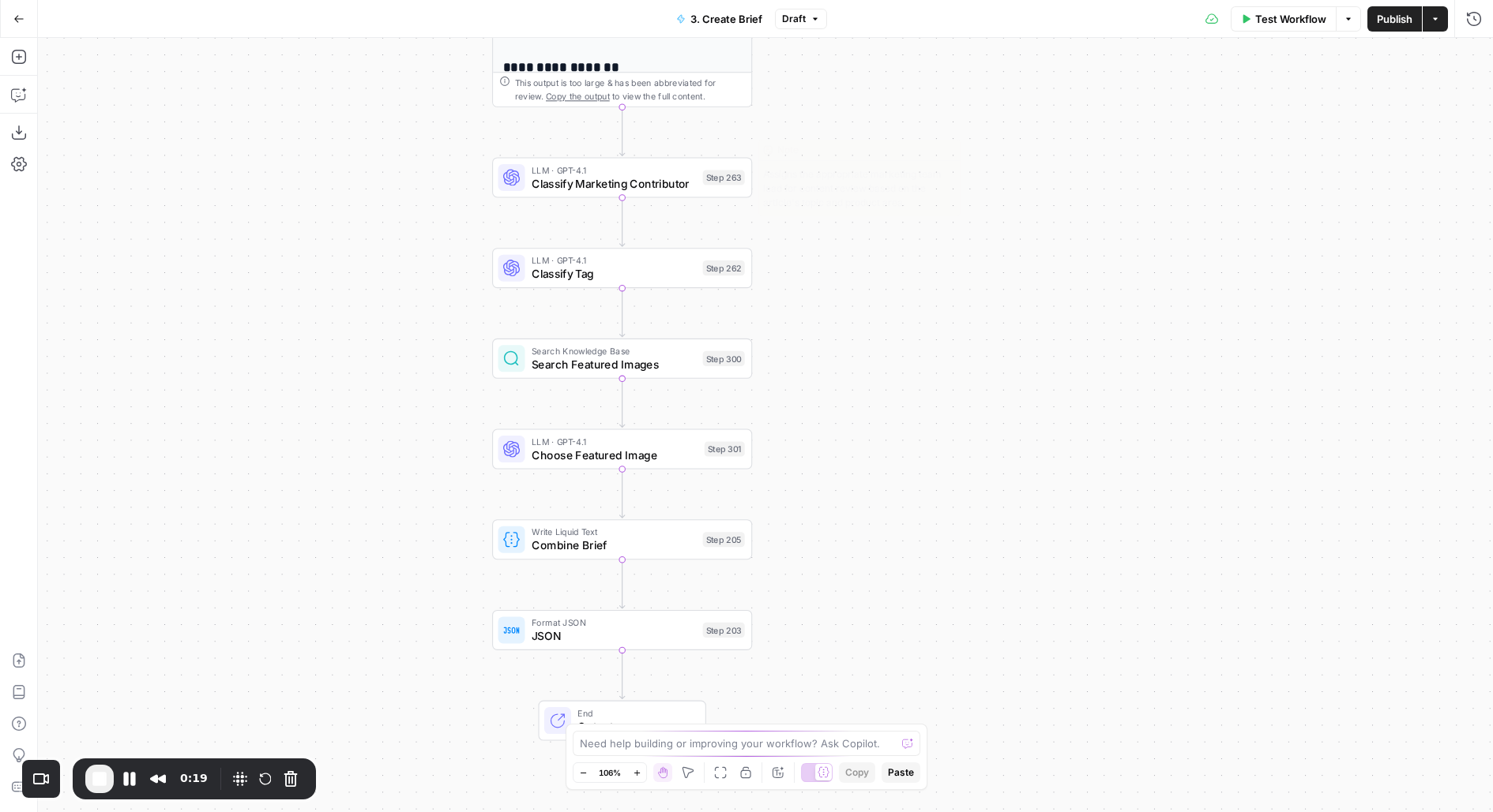
click at [680, 180] on span "Classify Marketing Contributor" at bounding box center [613, 183] width 164 height 16
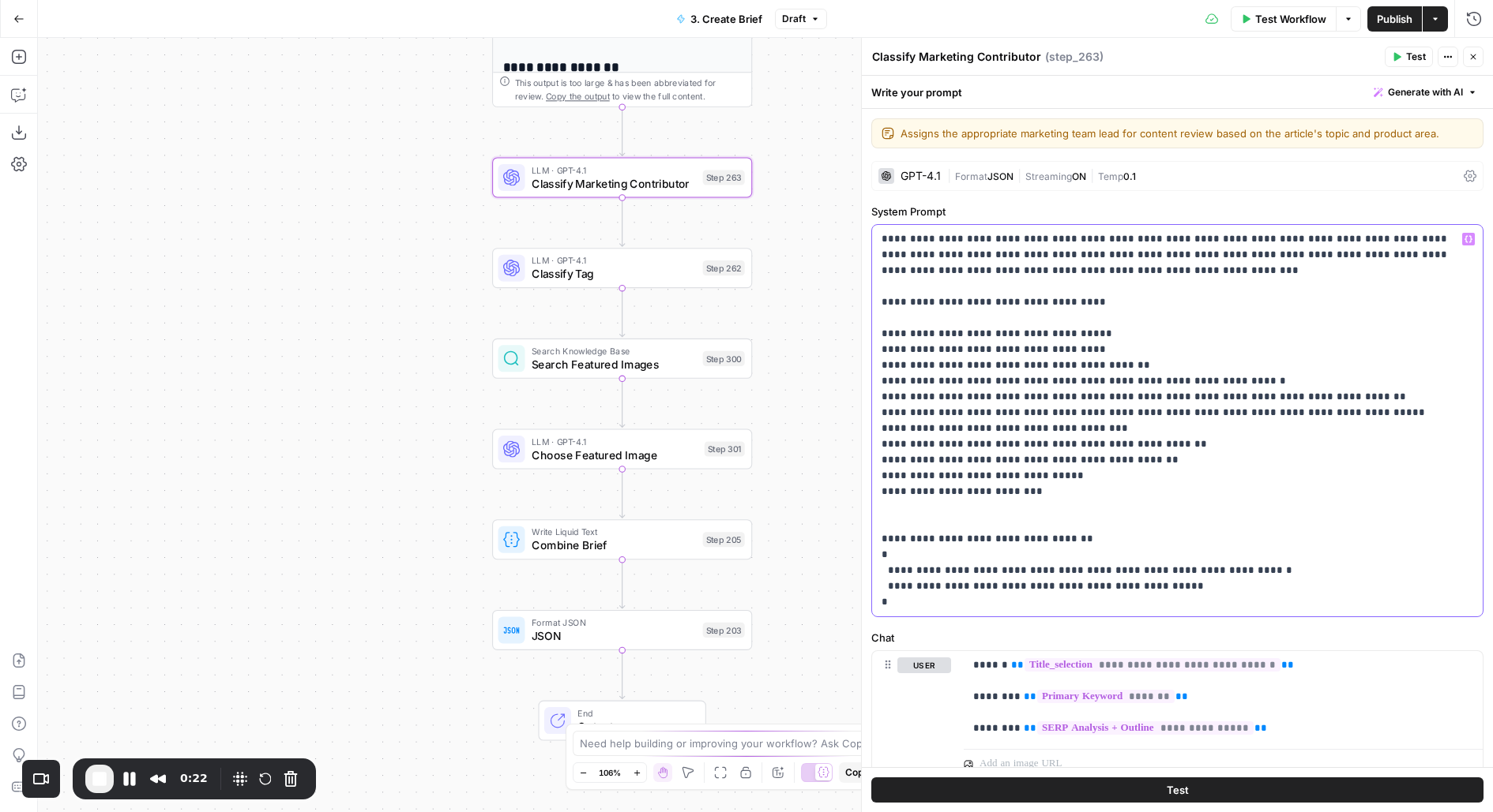
click at [1026, 483] on p "**********" at bounding box center [1178, 421] width 592 height 379
drag, startPoint x: 1005, startPoint y: 491, endPoint x: 933, endPoint y: 491, distance: 72.0
click at [933, 491] on p "**********" at bounding box center [1178, 421] width 592 height 379
click at [1156, 478] on p "**********" at bounding box center [1178, 421] width 592 height 379
click at [1124, 495] on p "**********" at bounding box center [1178, 421] width 592 height 379
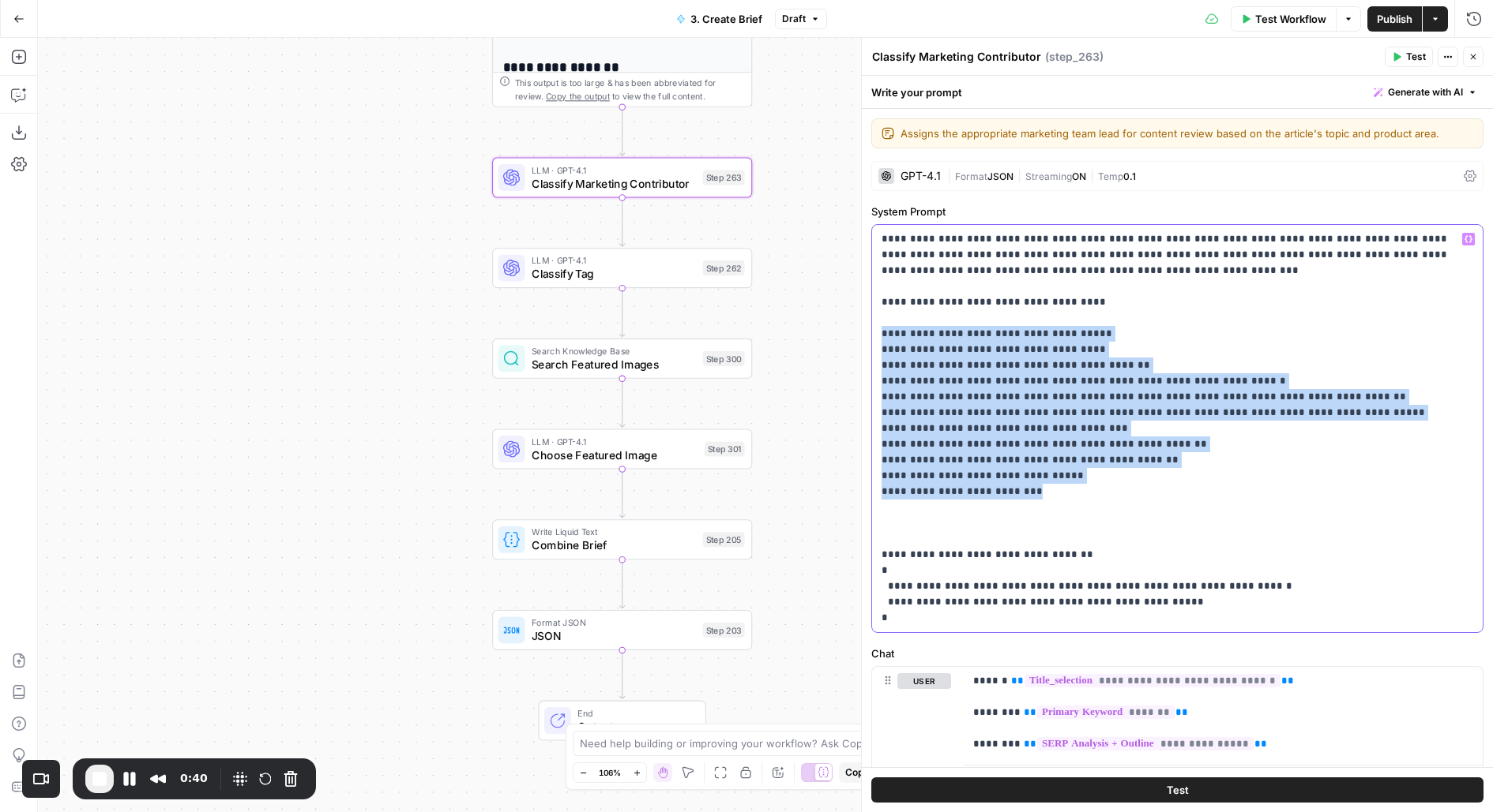
drag, startPoint x: 1073, startPoint y: 492, endPoint x: 862, endPoint y: 328, distance: 267.2
click at [862, 328] on div "**********" at bounding box center [1176, 425] width 632 height 775
click at [103, 787] on span "End Recording" at bounding box center [99, 778] width 19 height 19
